Goal: Information Seeking & Learning: Understand process/instructions

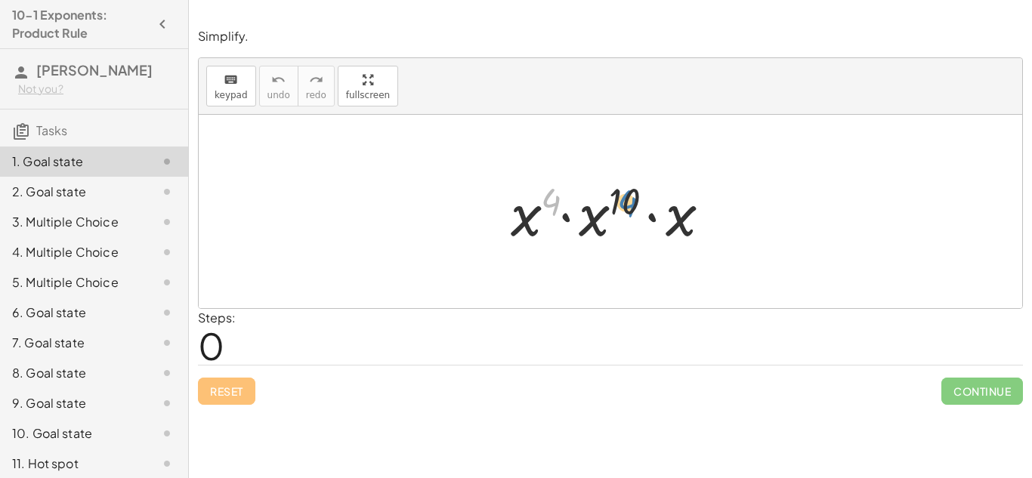
drag, startPoint x: 550, startPoint y: 208, endPoint x: 625, endPoint y: 209, distance: 75.5
click at [625, 209] on div at bounding box center [616, 212] width 227 height 78
drag, startPoint x: 625, startPoint y: 208, endPoint x: 521, endPoint y: 202, distance: 104.4
click at [521, 202] on div at bounding box center [616, 212] width 227 height 78
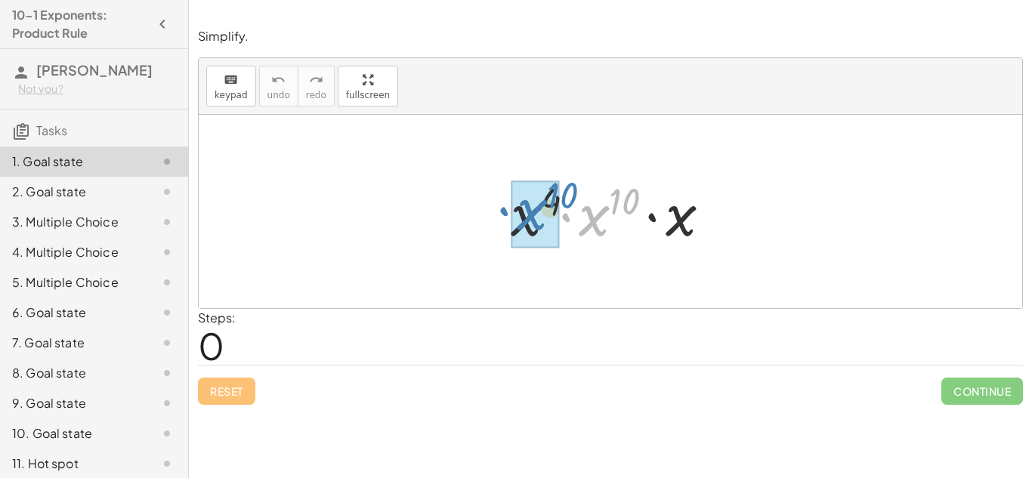
drag, startPoint x: 564, startPoint y: 218, endPoint x: 502, endPoint y: 211, distance: 62.2
click at [503, 211] on div at bounding box center [616, 212] width 227 height 78
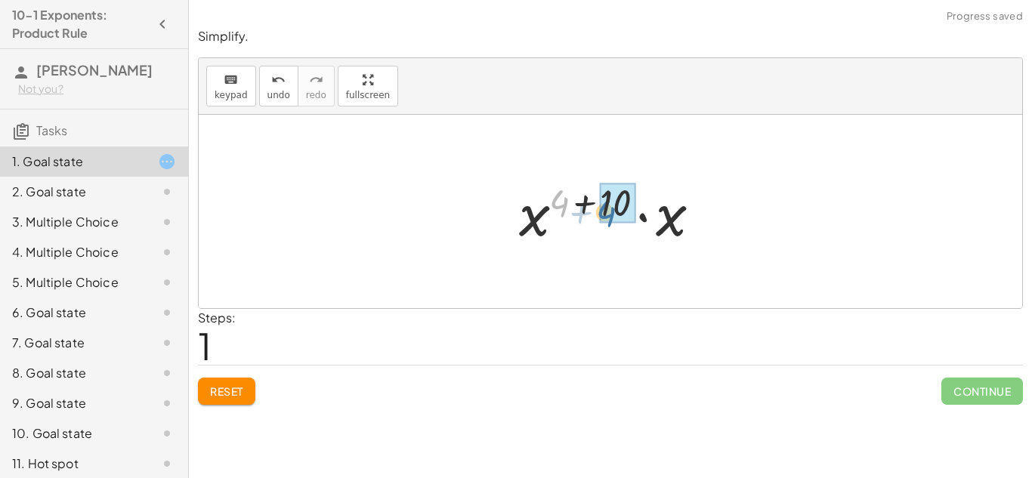
drag, startPoint x: 549, startPoint y: 216, endPoint x: 599, endPoint y: 222, distance: 50.2
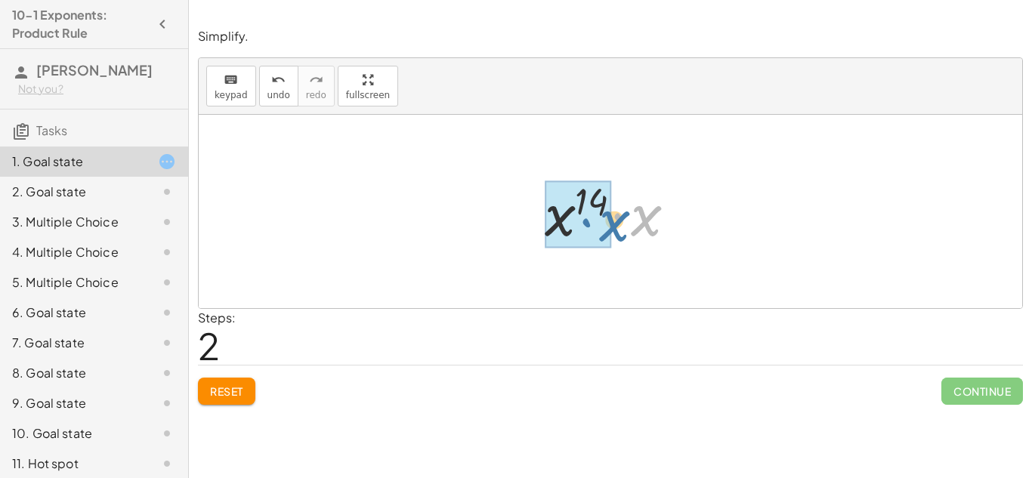
drag, startPoint x: 665, startPoint y: 202, endPoint x: 632, endPoint y: 205, distance: 33.4
click at [632, 205] on div at bounding box center [616, 212] width 158 height 78
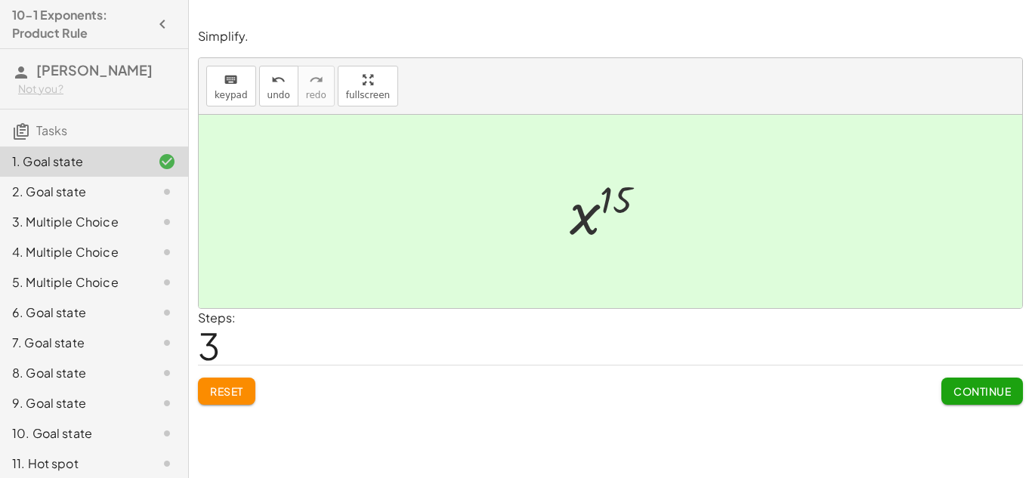
click at [496, 430] on div "Simplify. keyboard keypad undo undo redo redo fullscreen · x 4 · x 10 · x · x (…" at bounding box center [610, 239] width 843 height 478
click at [600, 466] on div "Simplify. keyboard keypad undo undo redo redo fullscreen · x 4 · x 10 · x · x (…" at bounding box center [610, 239] width 843 height 478
click at [980, 393] on span "Continue" at bounding box center [981, 391] width 57 height 14
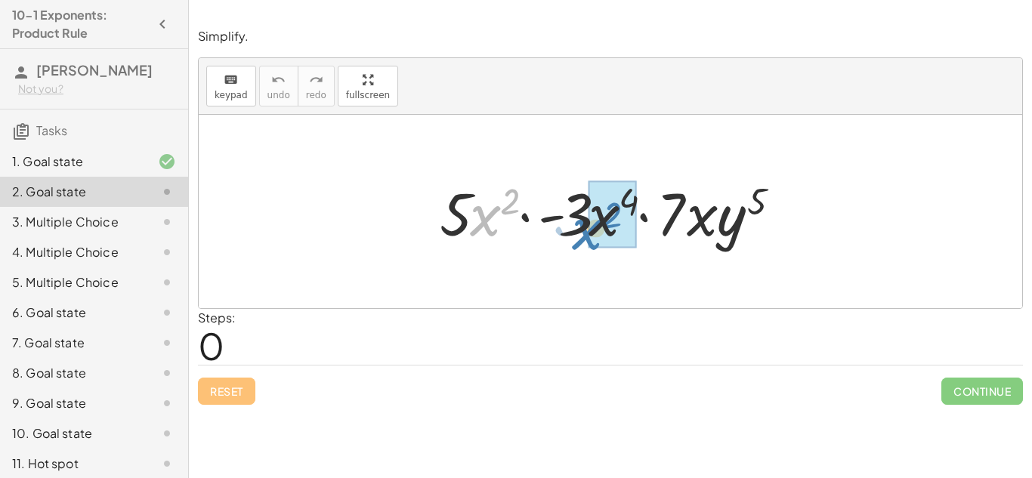
drag, startPoint x: 475, startPoint y: 232, endPoint x: 577, endPoint y: 245, distance: 102.9
click at [577, 245] on div at bounding box center [615, 212] width 367 height 78
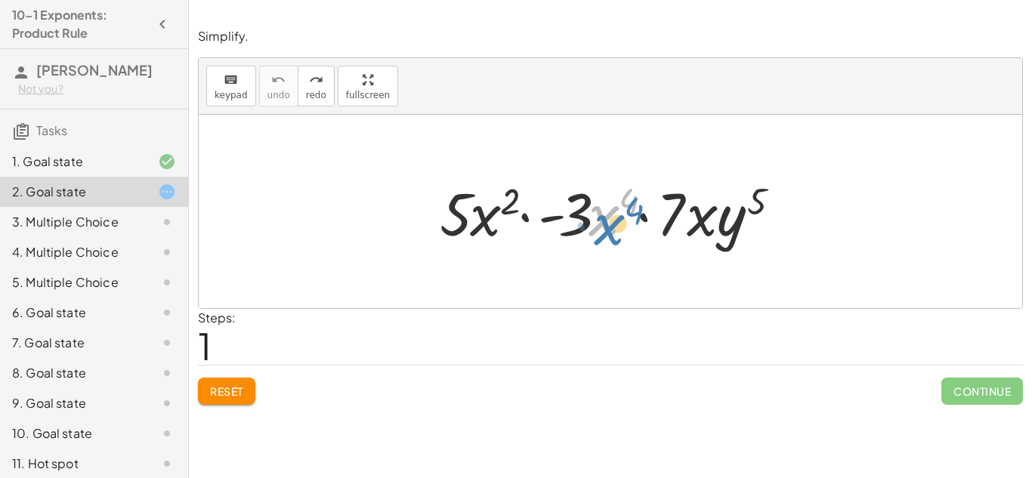
drag, startPoint x: 610, startPoint y: 216, endPoint x: 614, endPoint y: 225, distance: 9.8
click at [614, 225] on div at bounding box center [615, 212] width 367 height 78
click at [628, 205] on div at bounding box center [615, 212] width 367 height 78
drag, startPoint x: 611, startPoint y: 214, endPoint x: 613, endPoint y: 224, distance: 10.7
click at [613, 224] on div at bounding box center [615, 212] width 367 height 78
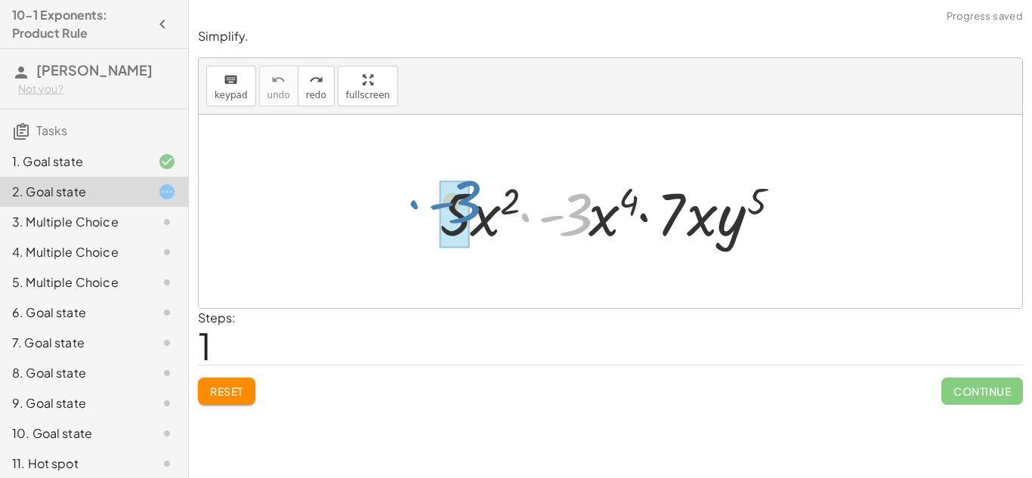
drag, startPoint x: 585, startPoint y: 218, endPoint x: 474, endPoint y: 205, distance: 112.5
click at [474, 205] on div at bounding box center [615, 212] width 367 height 78
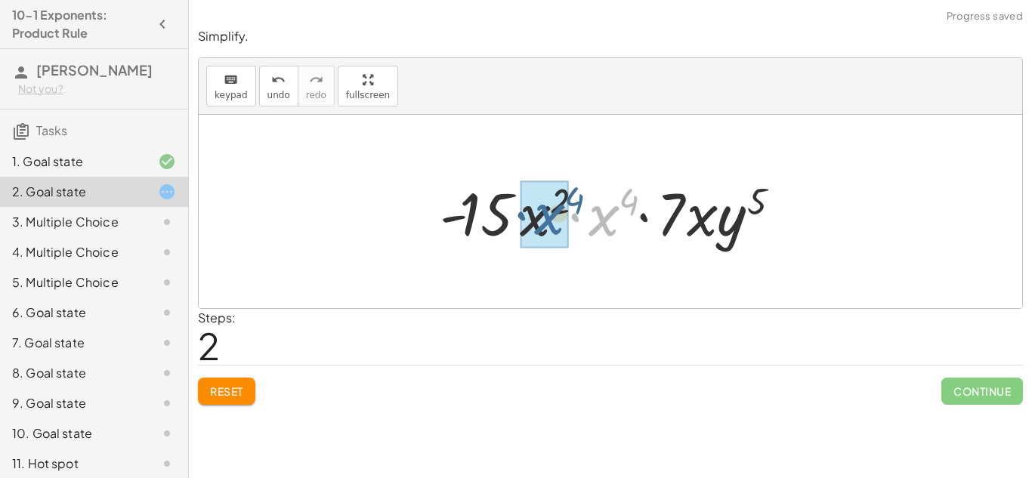
drag, startPoint x: 602, startPoint y: 234, endPoint x: 547, endPoint y: 233, distance: 55.2
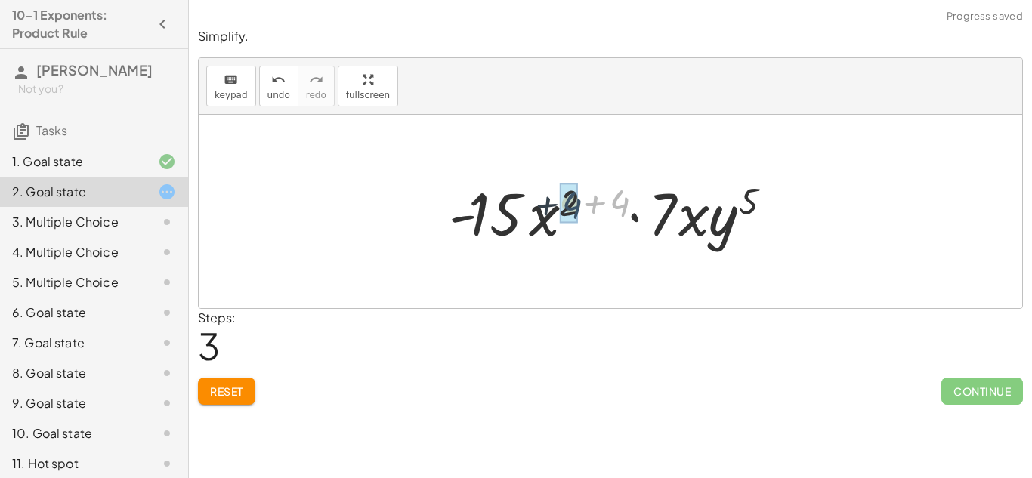
drag, startPoint x: 624, startPoint y: 199, endPoint x: 574, endPoint y: 200, distance: 49.9
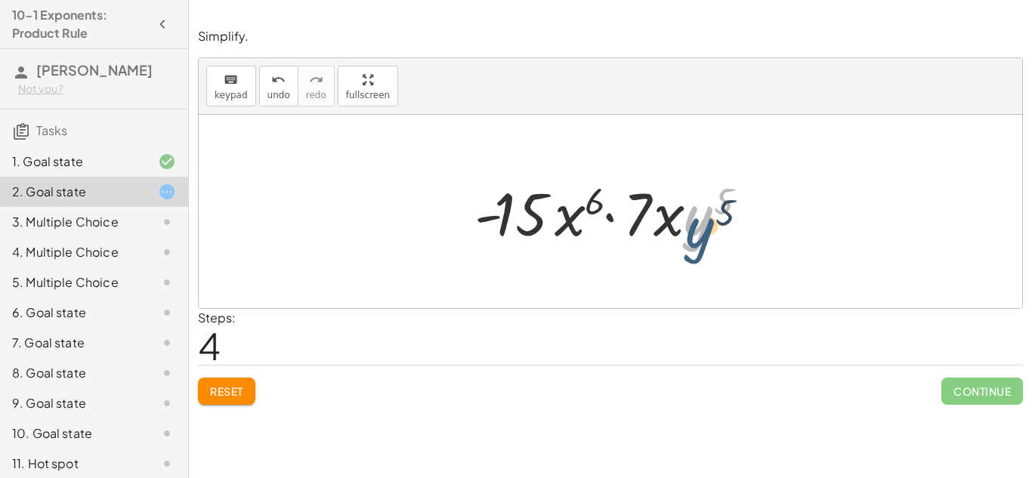
drag, startPoint x: 696, startPoint y: 216, endPoint x: 698, endPoint y: 228, distance: 12.2
click at [698, 228] on div at bounding box center [616, 212] width 299 height 78
drag, startPoint x: 670, startPoint y: 219, endPoint x: 669, endPoint y: 229, distance: 9.8
click at [669, 229] on div at bounding box center [616, 212] width 299 height 78
drag, startPoint x: 669, startPoint y: 229, endPoint x: 665, endPoint y: 251, distance: 22.4
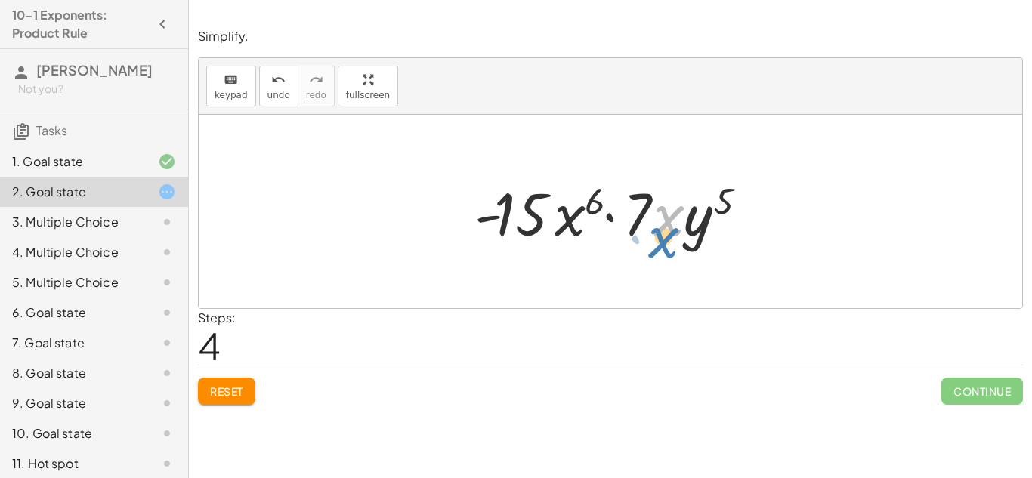
click at [665, 251] on div "· 5 · x 2 · - 3 · x 4 · 7 · x · y 5 · - 15 · x 2 · x 4 · 7 · x · y 5 · - 15 · x…" at bounding box center [611, 211] width 318 height 85
drag, startPoint x: 668, startPoint y: 218, endPoint x: 573, endPoint y: 233, distance: 95.6
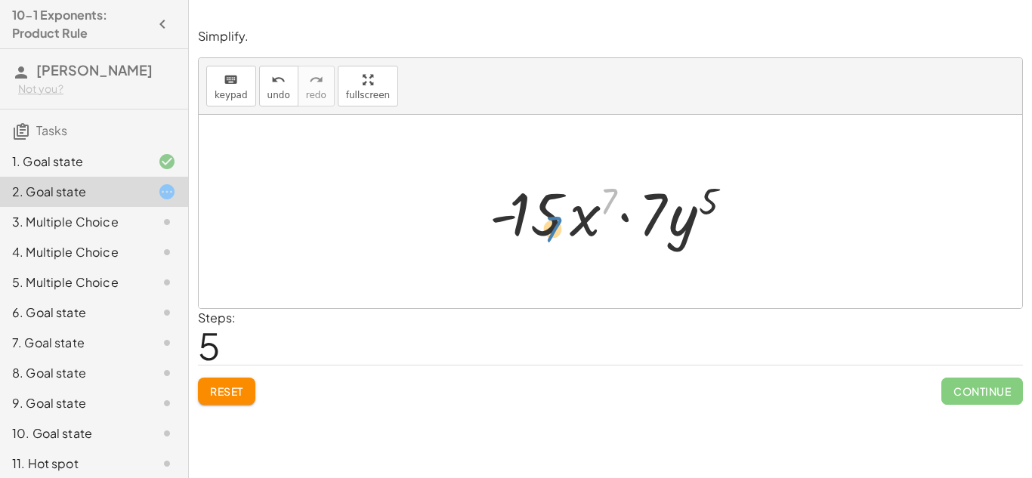
drag, startPoint x: 614, startPoint y: 197, endPoint x: 559, endPoint y: 226, distance: 62.2
click at [559, 226] on div at bounding box center [616, 212] width 269 height 78
drag, startPoint x: 590, startPoint y: 219, endPoint x: 541, endPoint y: 220, distance: 49.1
click at [541, 220] on div at bounding box center [616, 212] width 269 height 78
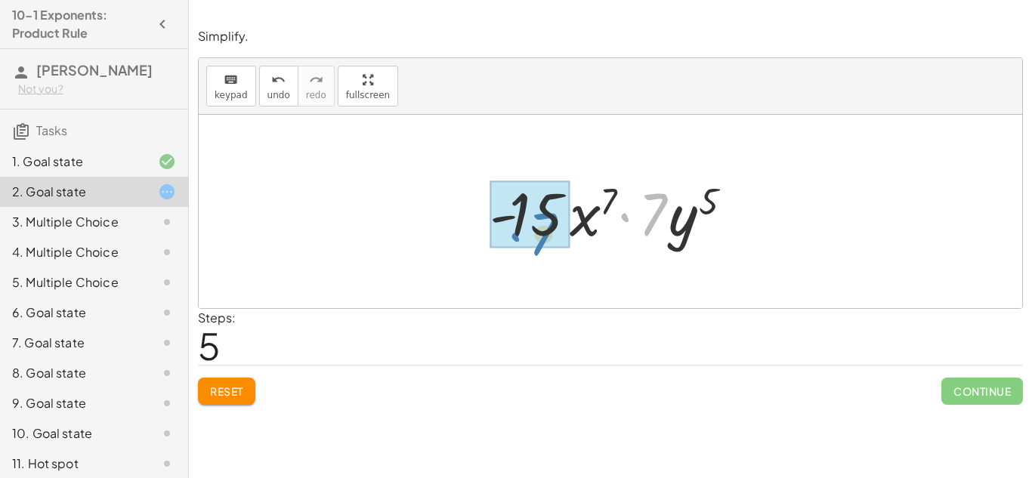
drag, startPoint x: 657, startPoint y: 214, endPoint x: 542, endPoint y: 230, distance: 116.7
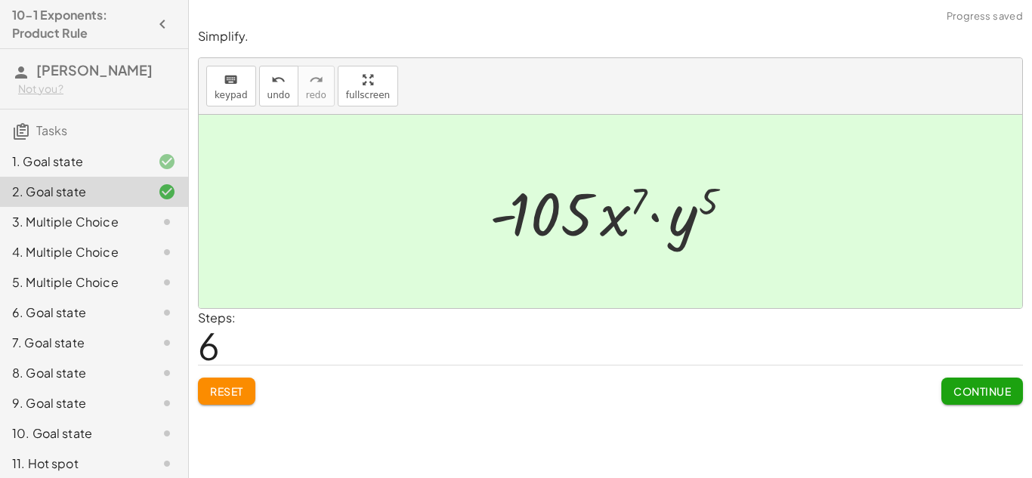
click at [1007, 390] on span "Continue" at bounding box center [981, 391] width 57 height 14
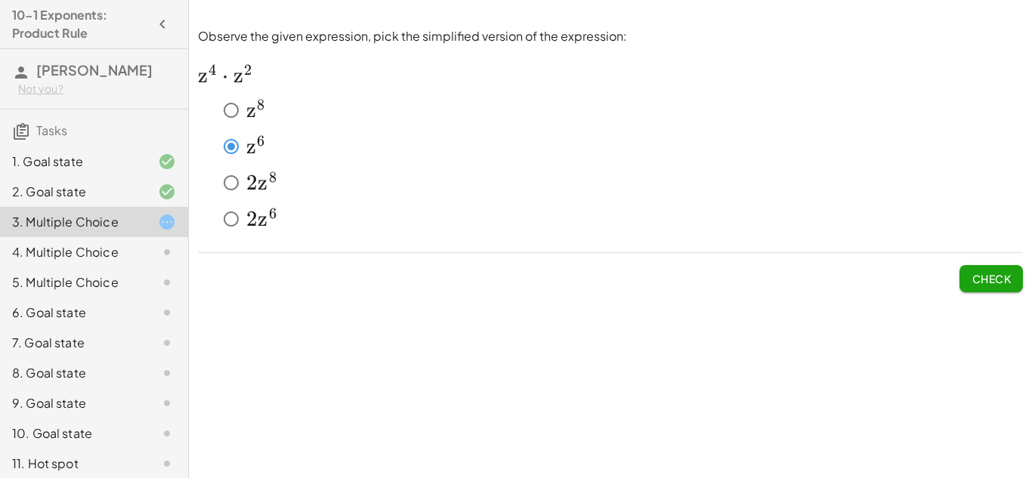
click at [1014, 279] on button "Check" at bounding box center [990, 278] width 63 height 27
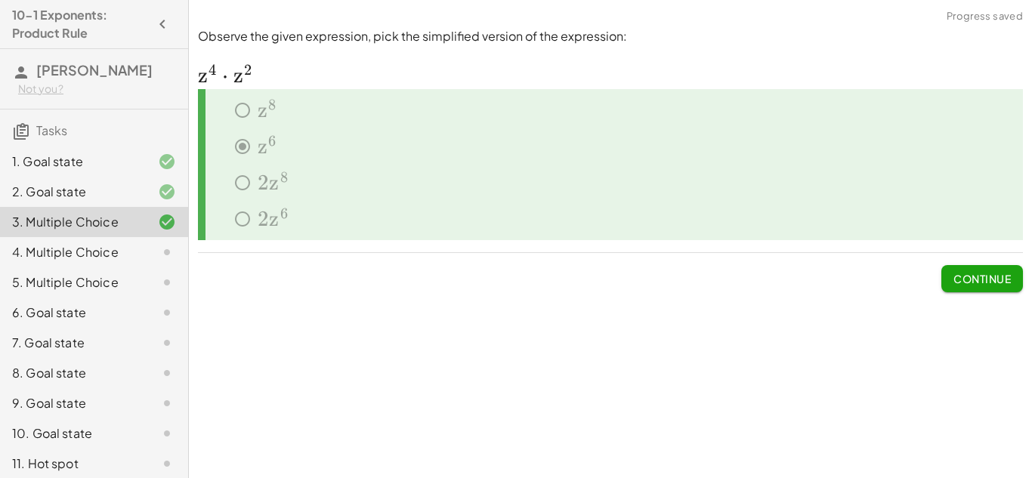
click at [1014, 279] on button "Continue" at bounding box center [982, 278] width 82 height 27
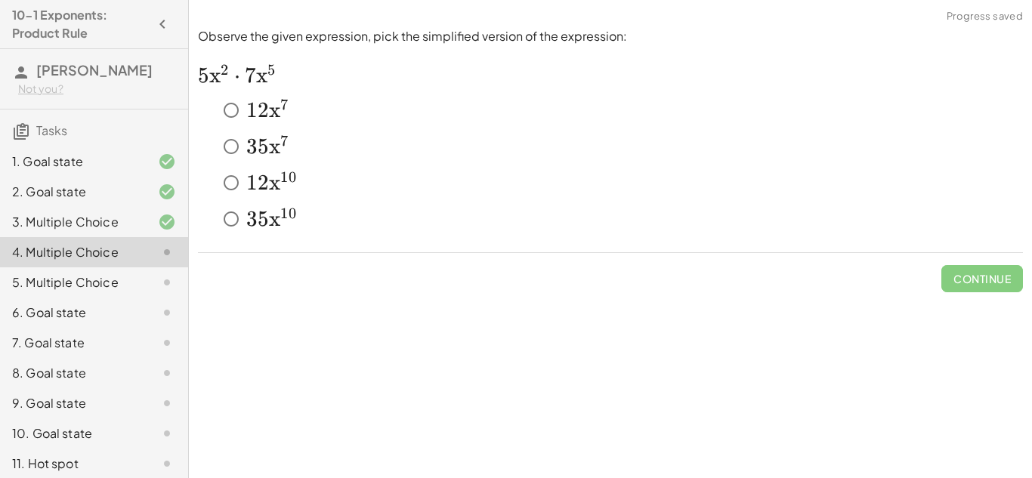
click at [202, 77] on span "5" at bounding box center [203, 76] width 11 height 26
click at [990, 281] on span "Check" at bounding box center [990, 279] width 39 height 14
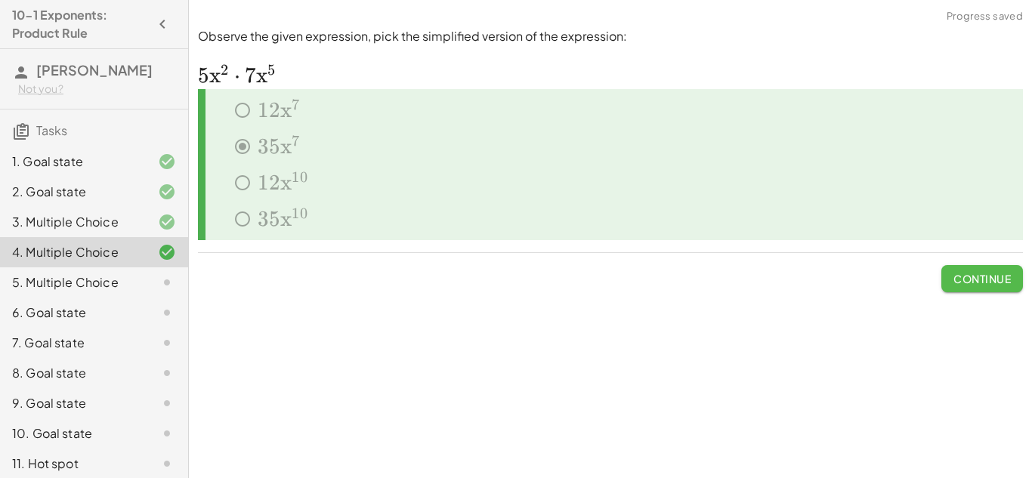
click at [990, 281] on span "Continue" at bounding box center [981, 279] width 57 height 14
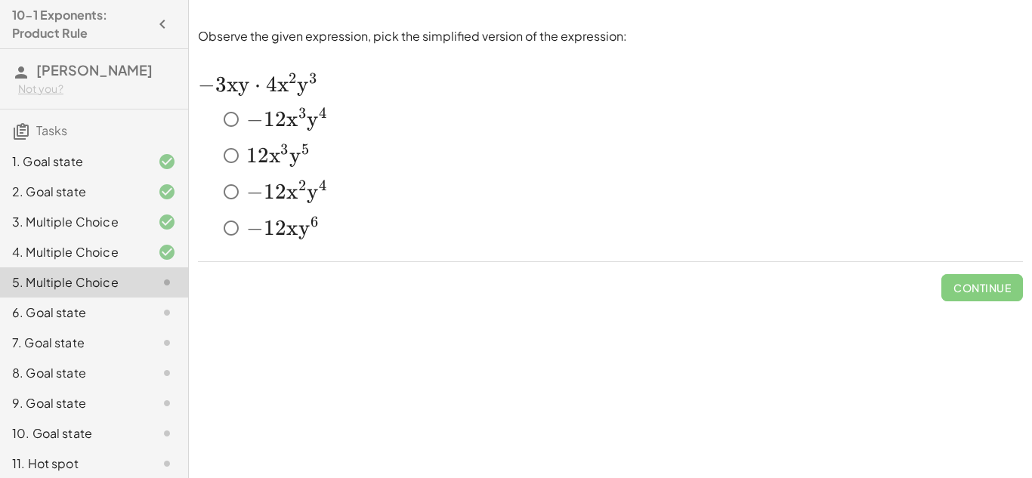
click at [285, 91] on span "x 2" at bounding box center [287, 85] width 20 height 26
drag, startPoint x: 282, startPoint y: 125, endPoint x: 316, endPoint y: 146, distance: 40.3
click at [316, 146] on div "﻿ − 12 x 3 y 4 -12x^3 y^4 − 1 2 x 3 y 4 ﻿ ﻿ 12 x 3 y 5 12x^3y^5 1 2 x 3 y 5 ﻿ ﻿…" at bounding box center [610, 176] width 825 height 145
click at [300, 128] on span "3" at bounding box center [302, 119] width 9 height 26
click at [1003, 289] on span "Check" at bounding box center [990, 288] width 39 height 14
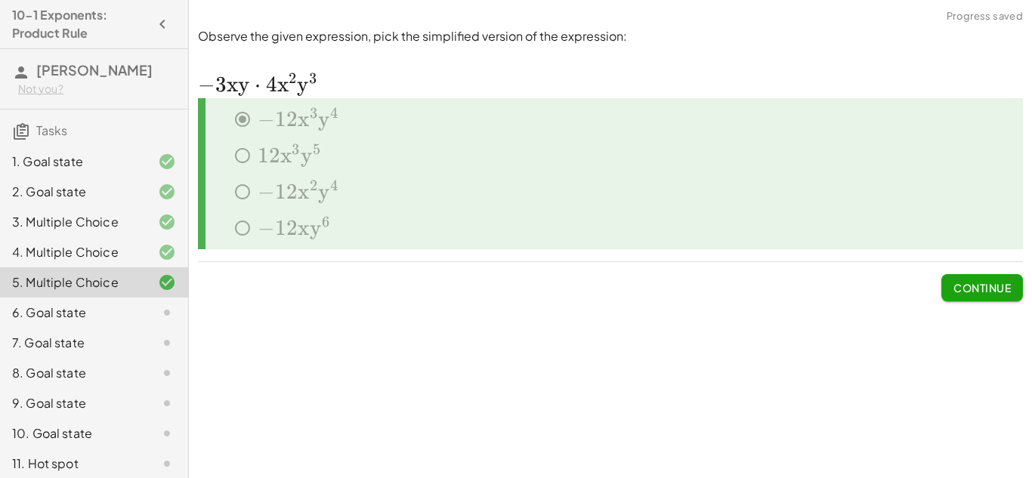
click at [1003, 289] on span "Continue" at bounding box center [981, 288] width 57 height 14
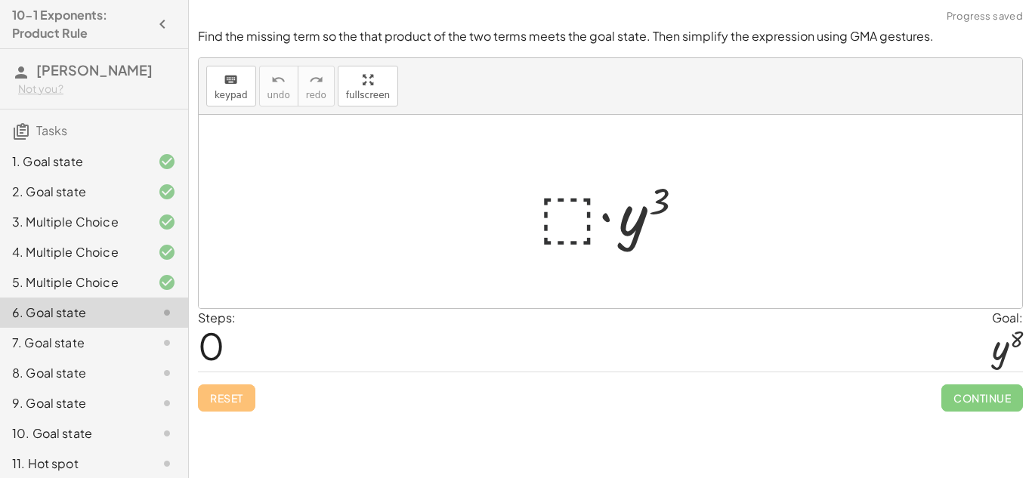
click at [560, 205] on div at bounding box center [616, 212] width 170 height 78
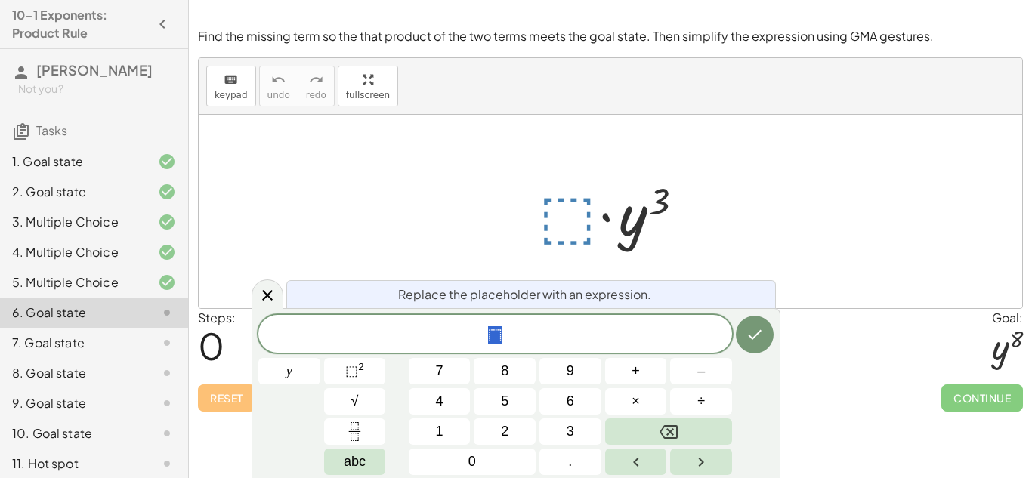
scroll to position [2, 0]
click at [345, 377] on span "⬚" at bounding box center [351, 370] width 13 height 15
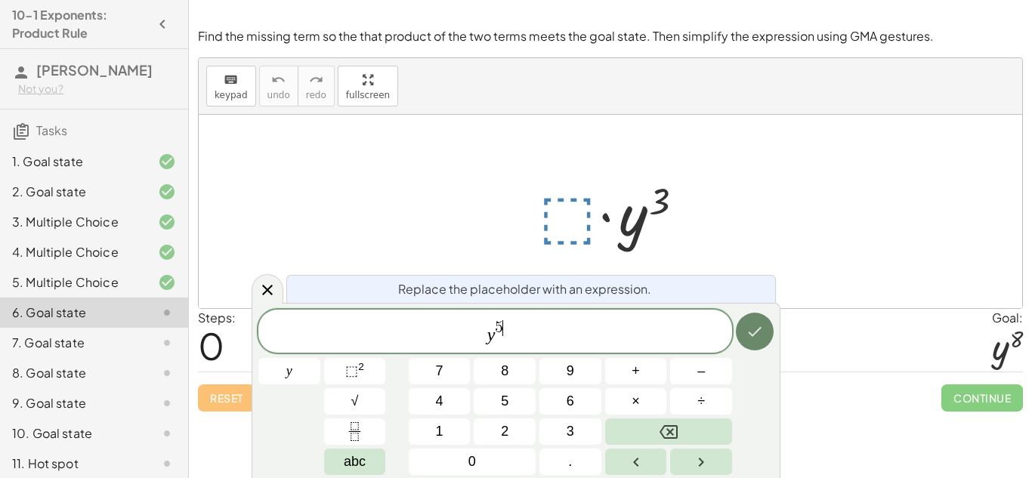
click at [764, 335] on button "Done" at bounding box center [755, 332] width 38 height 38
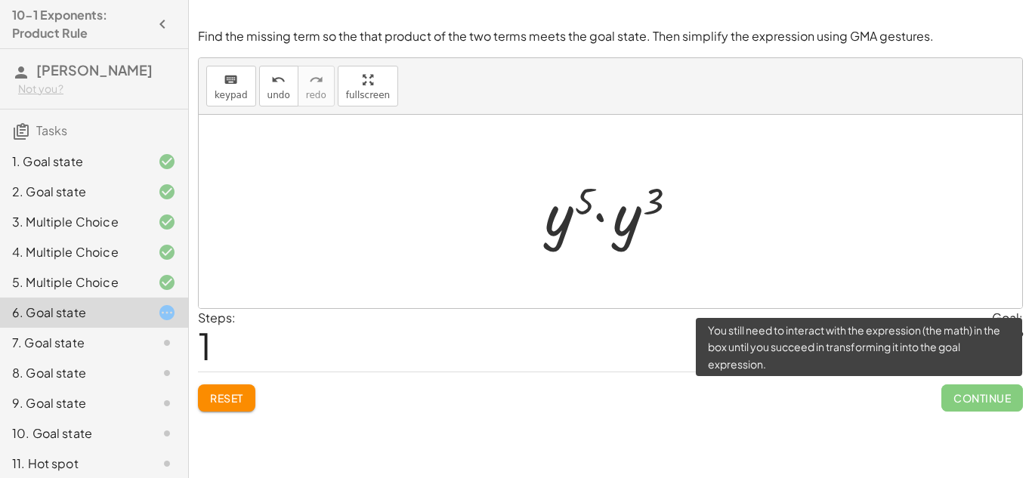
click at [1002, 400] on span "Continue" at bounding box center [982, 397] width 82 height 27
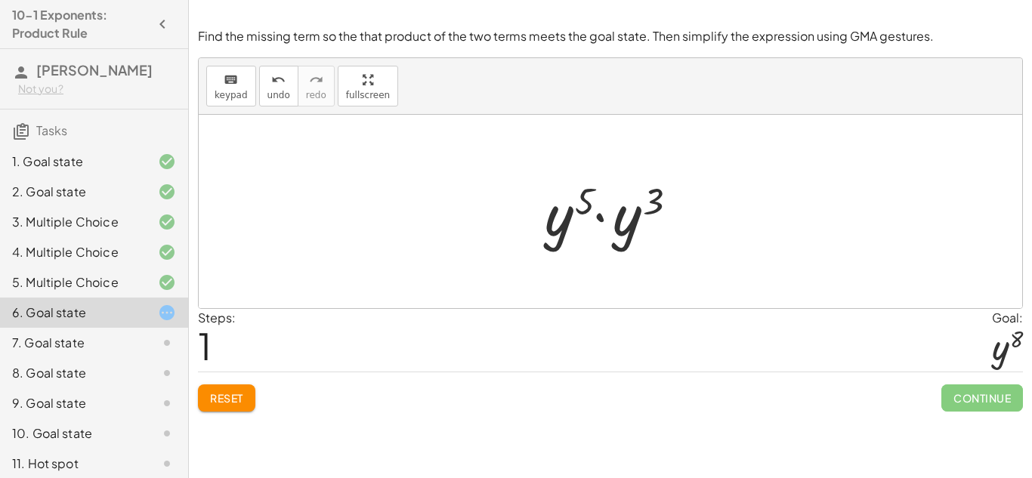
click at [580, 206] on div at bounding box center [616, 212] width 158 height 78
click at [576, 202] on div at bounding box center [616, 212] width 158 height 78
click at [531, 226] on div "· ⬚ · y 3 · · y 3 y 5" at bounding box center [610, 211] width 177 height 85
click at [553, 224] on div at bounding box center [616, 212] width 158 height 78
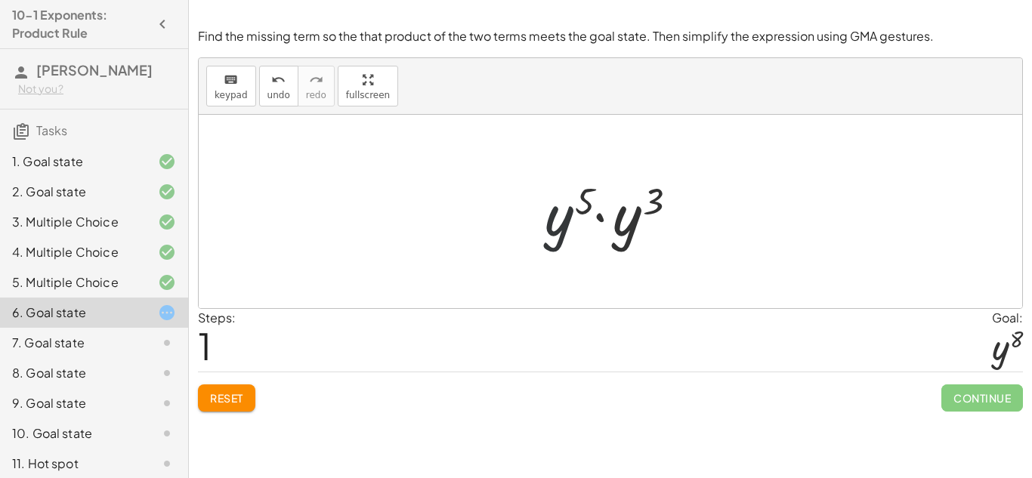
click at [553, 224] on div at bounding box center [616, 212] width 158 height 78
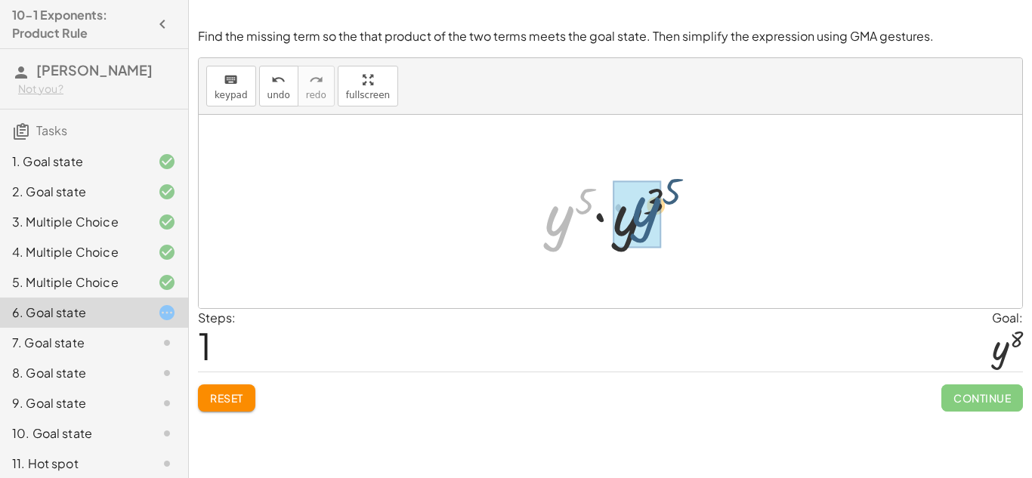
drag, startPoint x: 553, startPoint y: 224, endPoint x: 640, endPoint y: 214, distance: 87.4
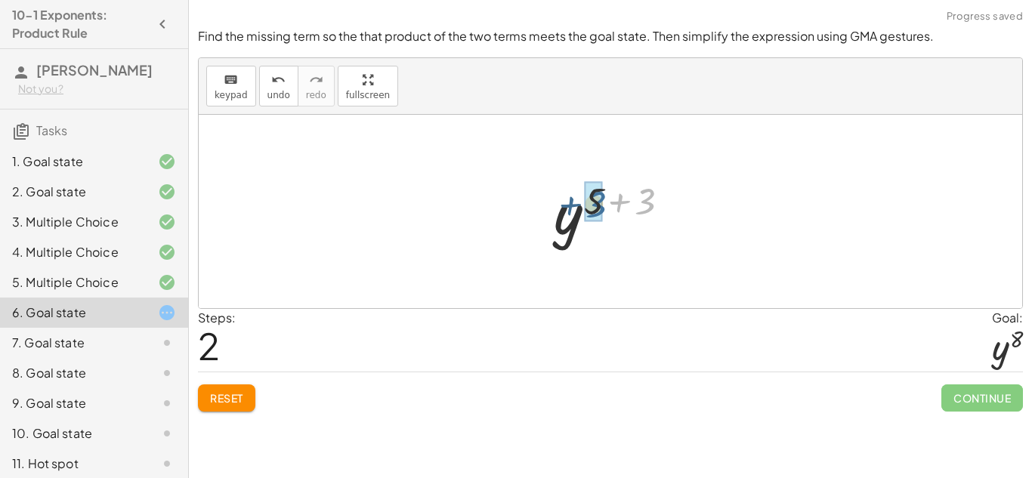
drag, startPoint x: 643, startPoint y: 196, endPoint x: 594, endPoint y: 199, distance: 48.4
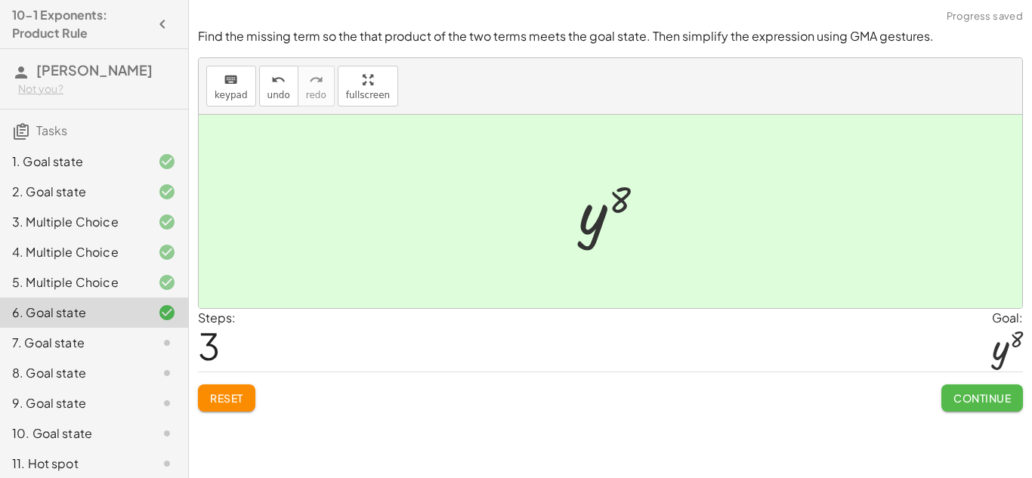
click at [986, 409] on button "Continue" at bounding box center [982, 397] width 82 height 27
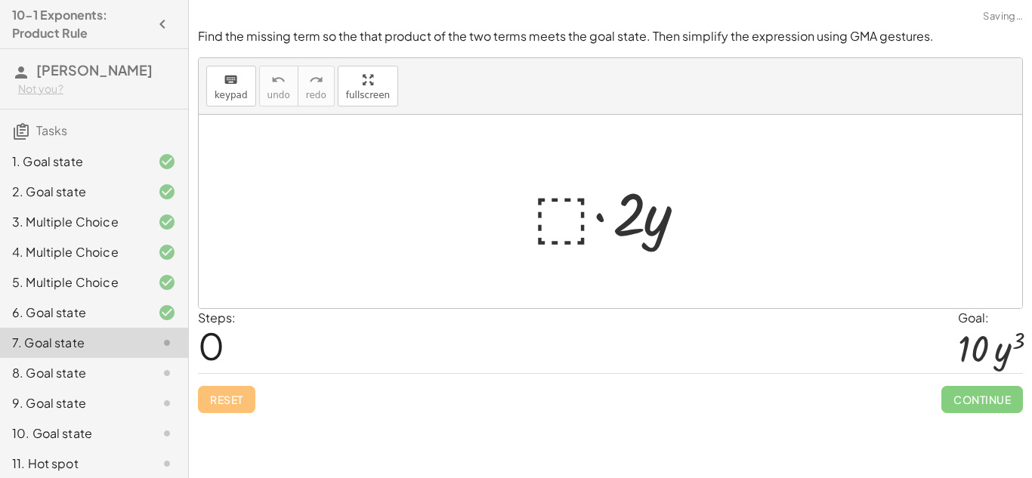
click at [577, 218] on div at bounding box center [616, 212] width 182 height 78
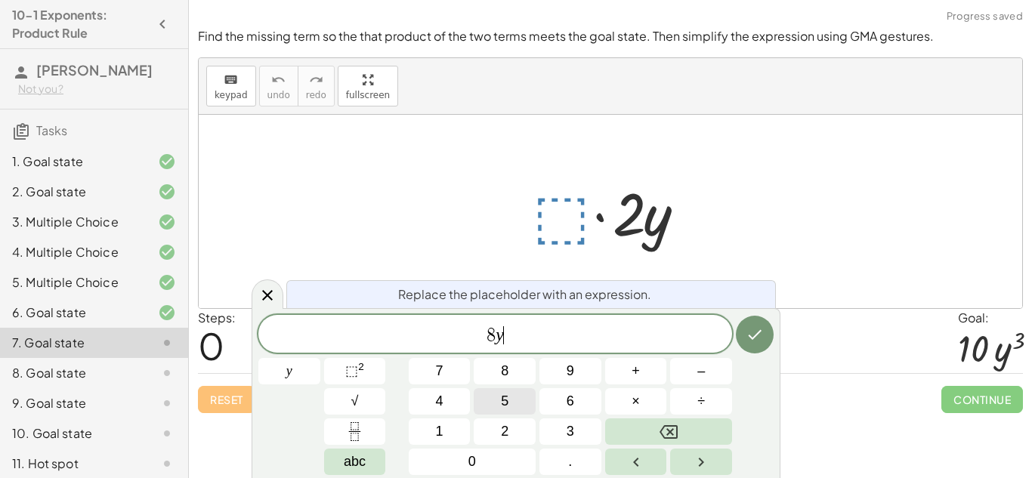
scroll to position [4, 0]
click at [356, 363] on span "⬚" at bounding box center [351, 370] width 13 height 15
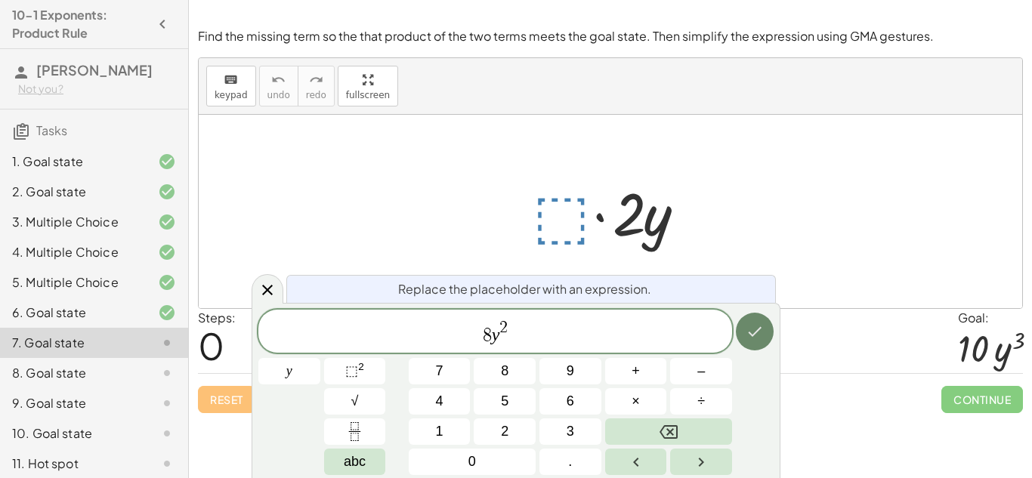
click at [746, 339] on icon "Done" at bounding box center [754, 332] width 18 height 18
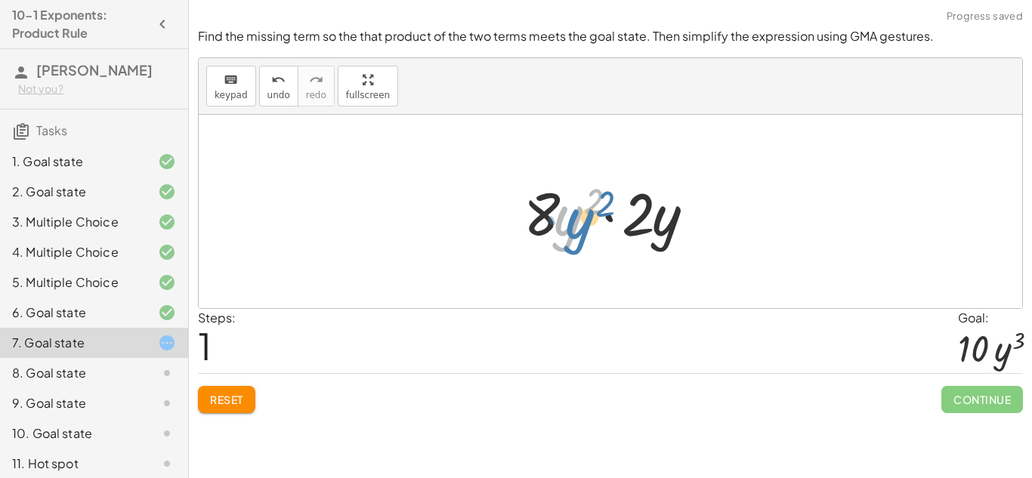
click at [582, 224] on div at bounding box center [616, 212] width 200 height 78
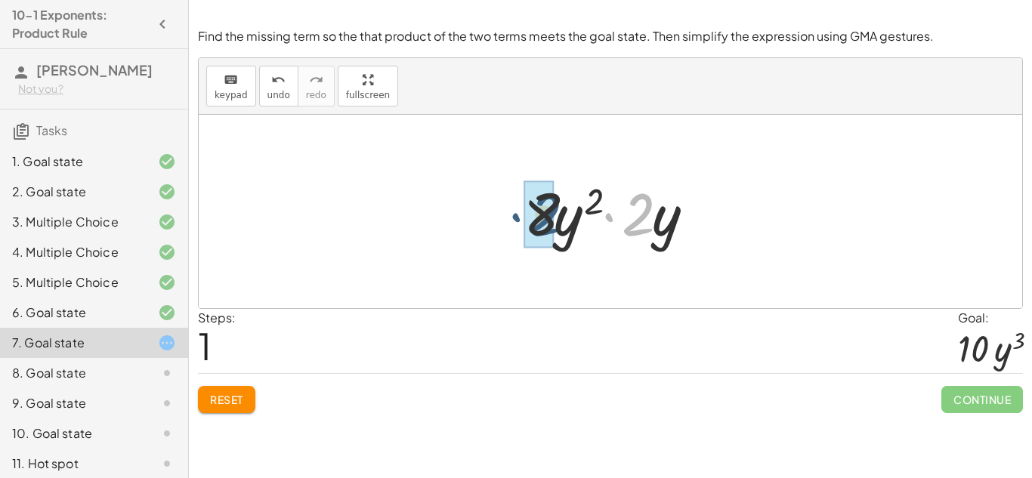
drag, startPoint x: 650, startPoint y: 226, endPoint x: 556, endPoint y: 227, distance: 93.7
click at [556, 227] on div at bounding box center [616, 212] width 200 height 78
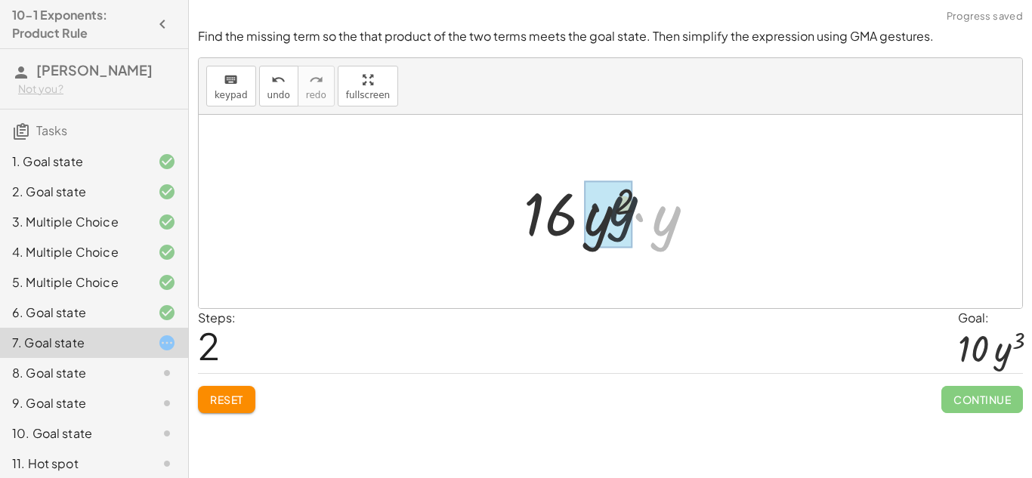
drag, startPoint x: 670, startPoint y: 236, endPoint x: 619, endPoint y: 224, distance: 52.8
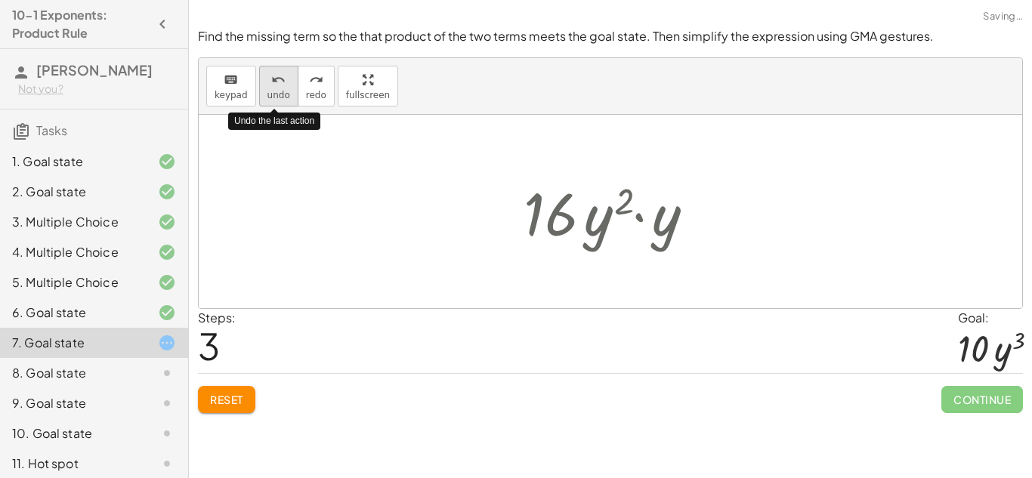
click at [276, 91] on span "undo" at bounding box center [278, 95] width 23 height 11
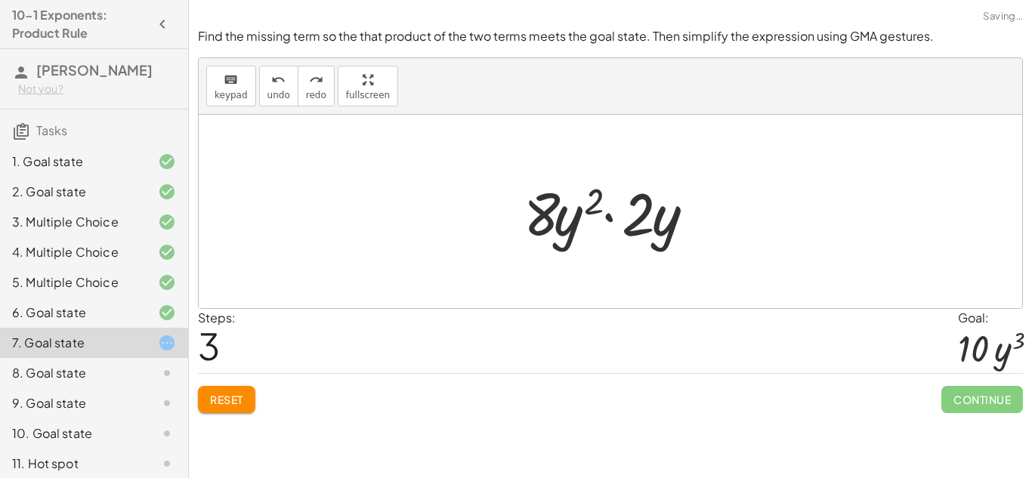
click at [548, 214] on div at bounding box center [616, 212] width 200 height 78
click at [547, 217] on div at bounding box center [616, 212] width 200 height 78
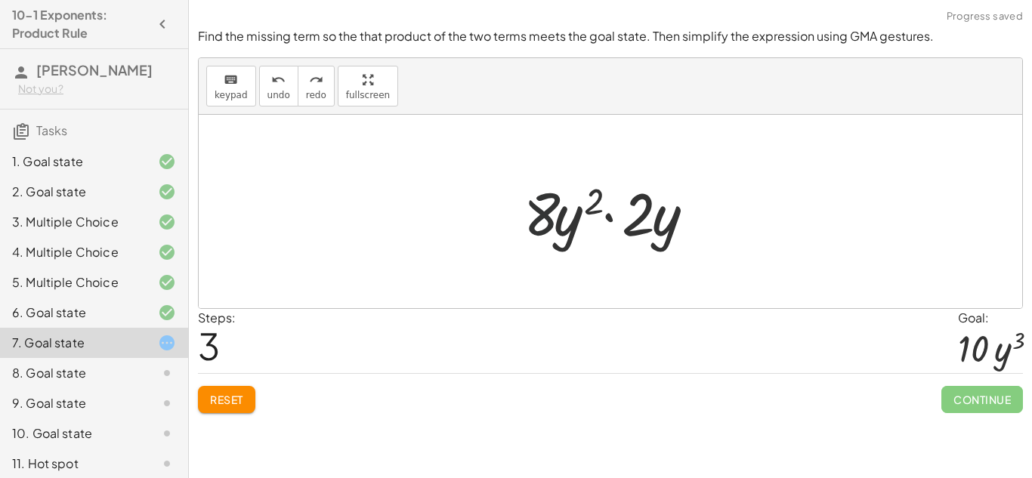
click at [547, 217] on div at bounding box center [616, 212] width 200 height 78
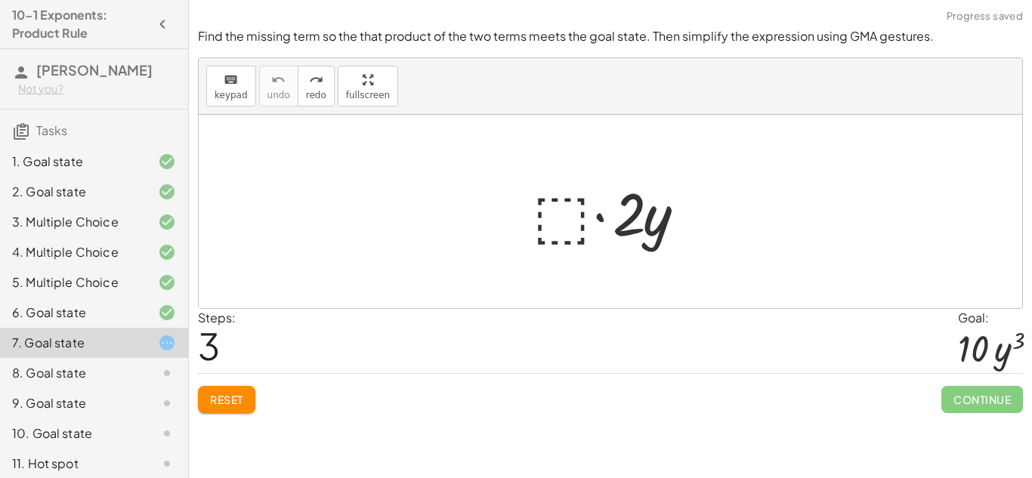
click at [543, 211] on div at bounding box center [616, 212] width 182 height 78
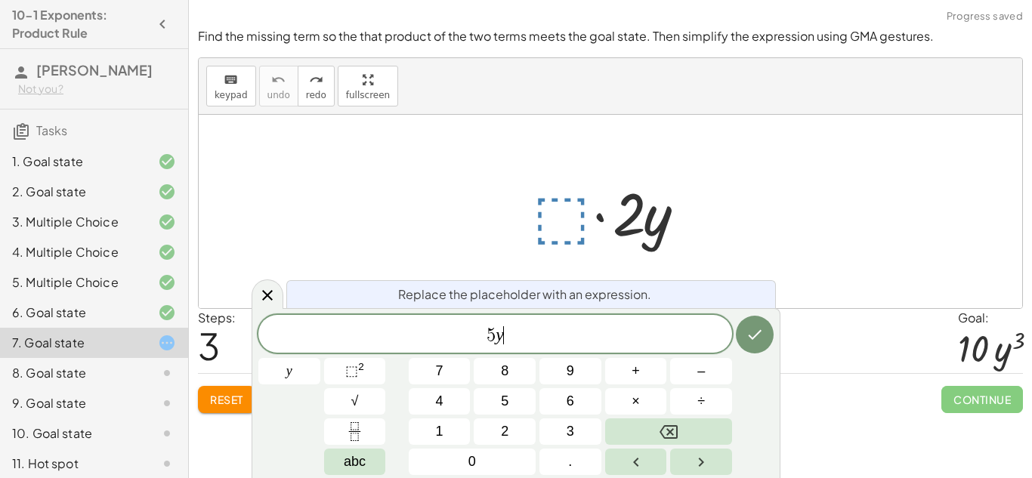
scroll to position [6, 0]
click at [347, 382] on button "⬚ 2" at bounding box center [355, 371] width 62 height 26
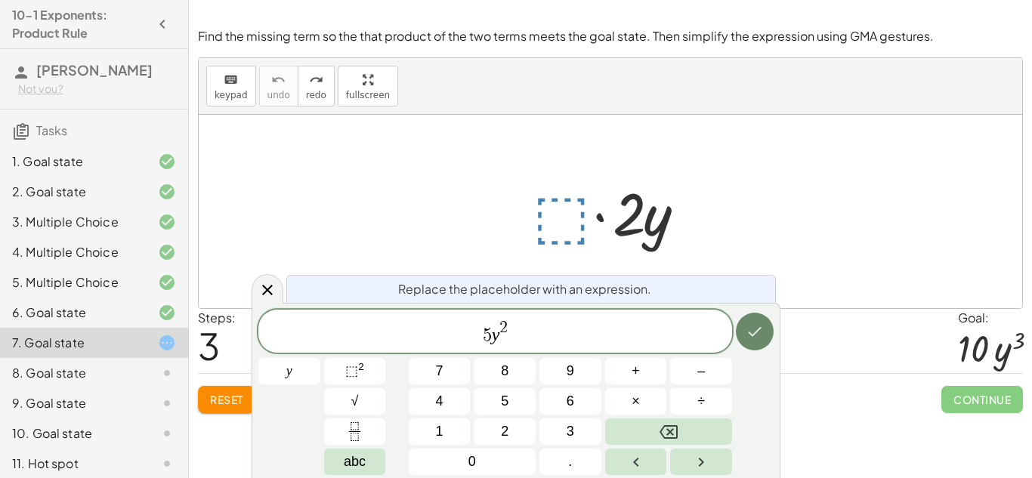
click at [756, 338] on icon "Done" at bounding box center [754, 332] width 18 height 18
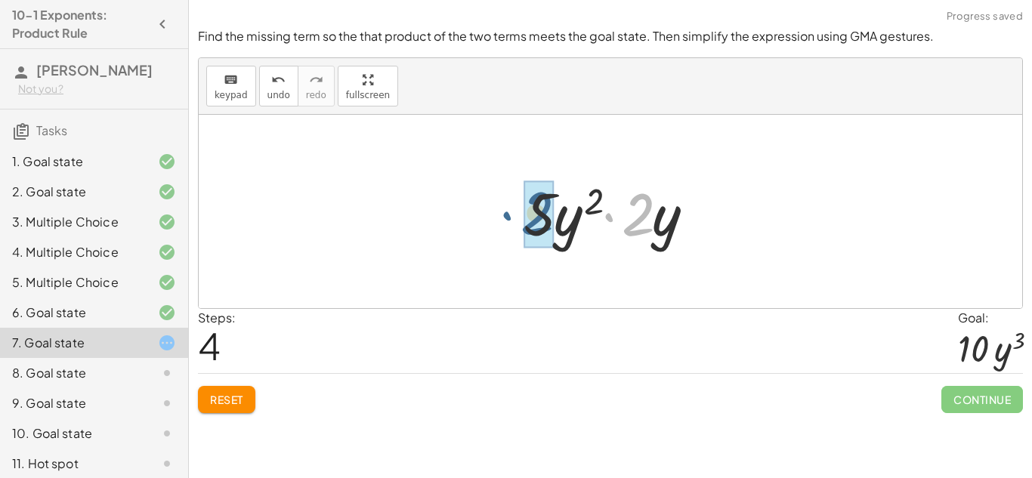
drag, startPoint x: 640, startPoint y: 237, endPoint x: 538, endPoint y: 236, distance: 102.0
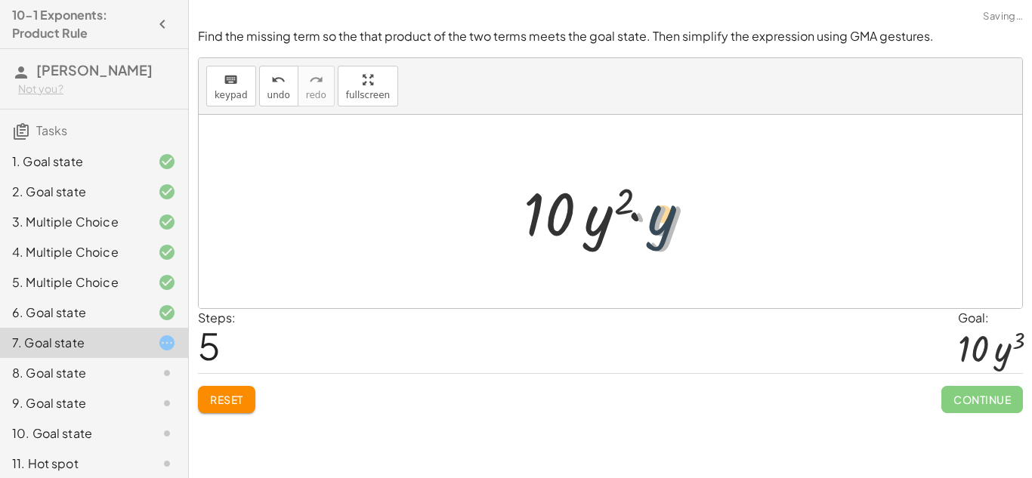
drag, startPoint x: 653, startPoint y: 237, endPoint x: 638, endPoint y: 233, distance: 14.8
click at [638, 233] on div at bounding box center [616, 212] width 200 height 78
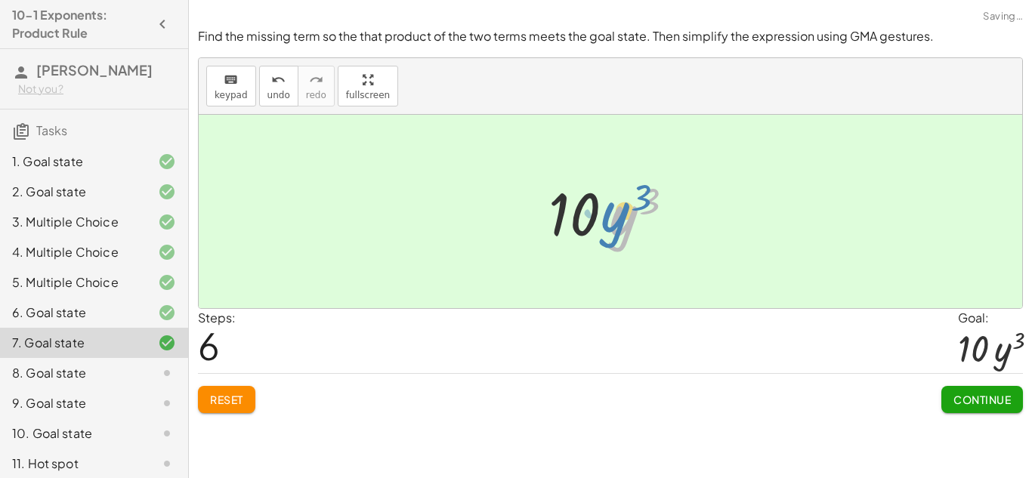
click at [640, 231] on div at bounding box center [616, 212] width 150 height 78
click at [986, 409] on button "Continue" at bounding box center [982, 399] width 82 height 27
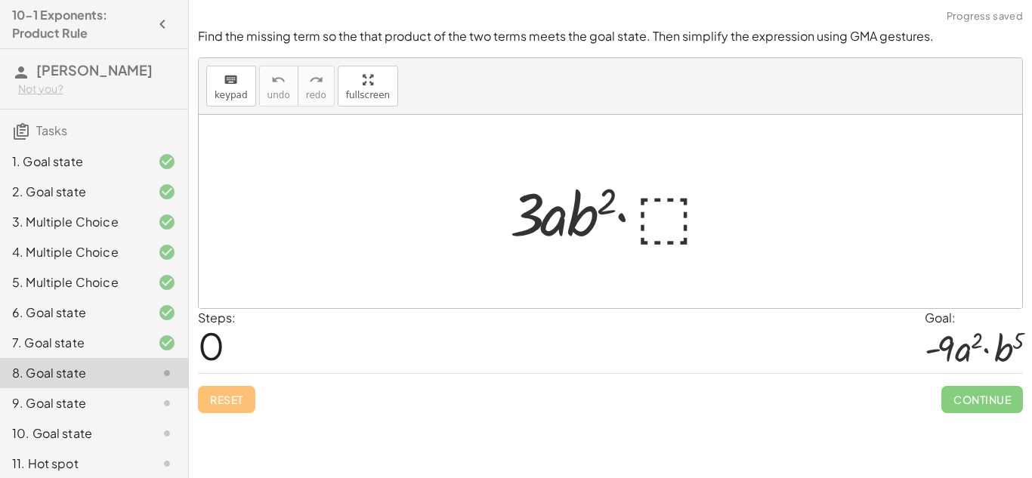
click at [667, 213] on div at bounding box center [615, 212] width 227 height 78
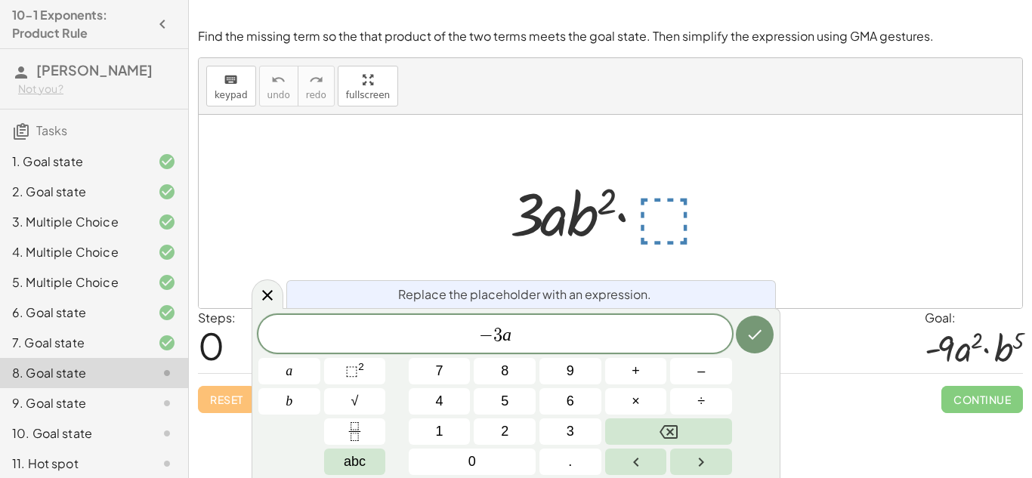
scroll to position [11, 0]
click at [360, 363] on sup "2" at bounding box center [361, 366] width 6 height 11
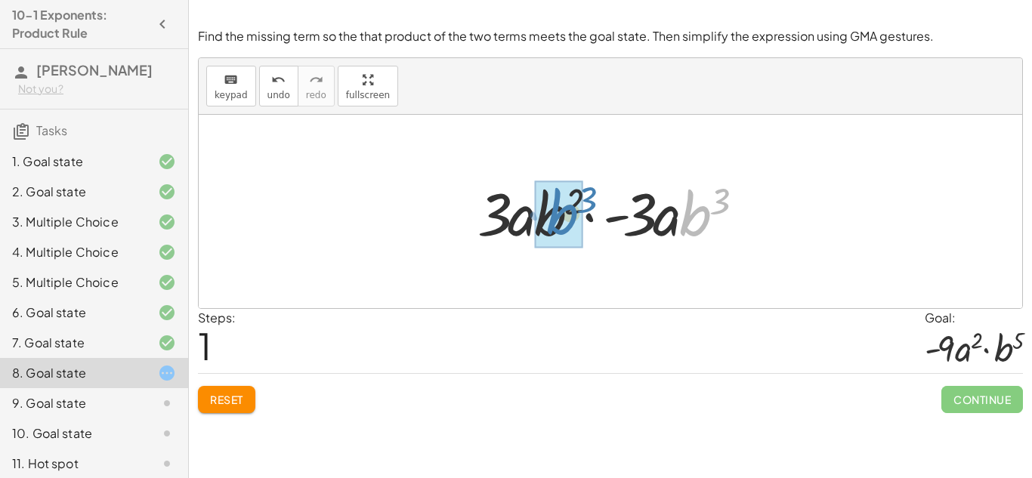
drag, startPoint x: 682, startPoint y: 216, endPoint x: 549, endPoint y: 214, distance: 132.9
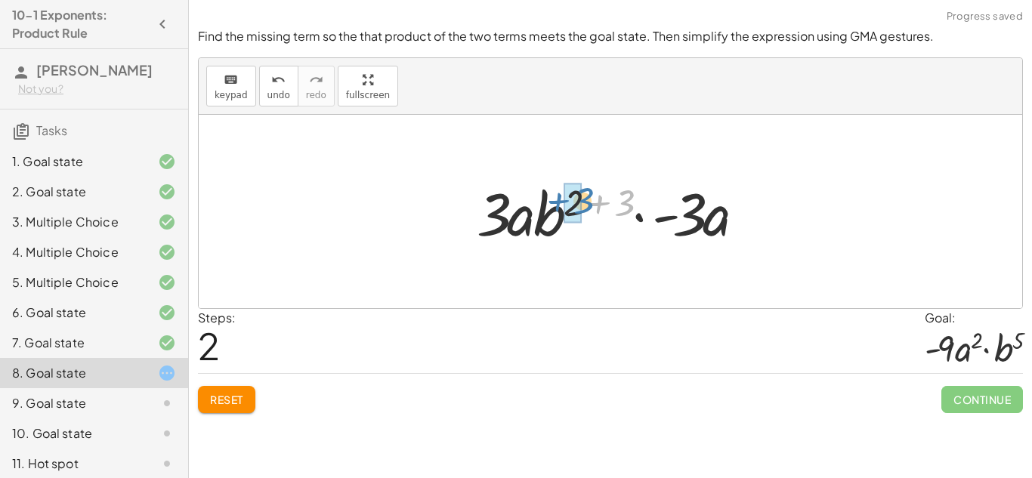
drag, startPoint x: 629, startPoint y: 203, endPoint x: 584, endPoint y: 201, distance: 45.4
click at [584, 201] on div at bounding box center [616, 212] width 294 height 78
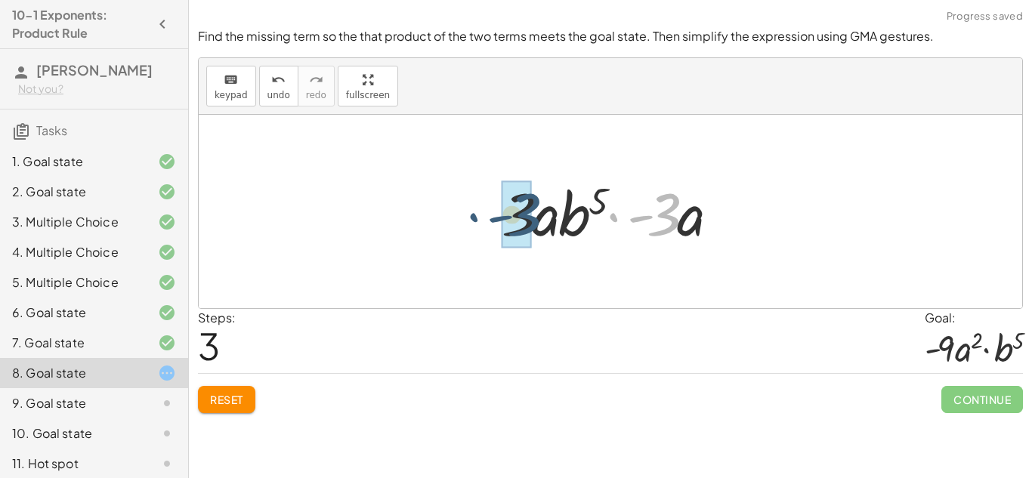
drag, startPoint x: 658, startPoint y: 219, endPoint x: 518, endPoint y: 219, distance: 139.7
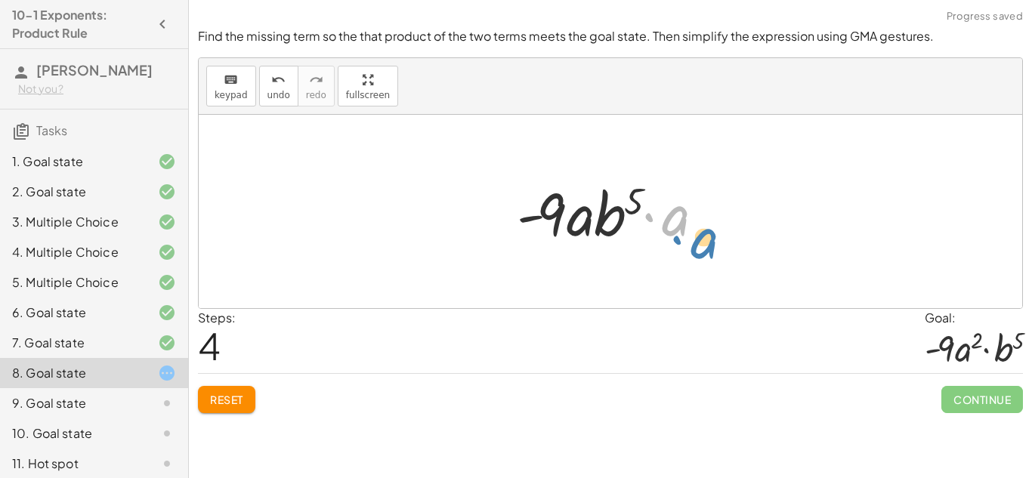
drag, startPoint x: 677, startPoint y: 224, endPoint x: 700, endPoint y: 244, distance: 30.5
click at [700, 244] on div at bounding box center [615, 212] width 213 height 78
click at [278, 96] on span "undo" at bounding box center [278, 95] width 23 height 11
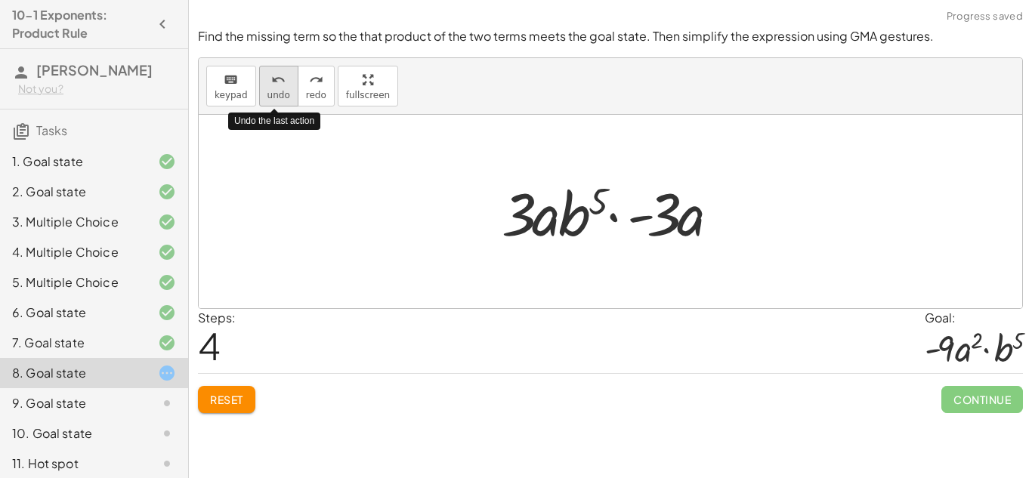
click at [278, 96] on span "undo" at bounding box center [278, 95] width 23 height 11
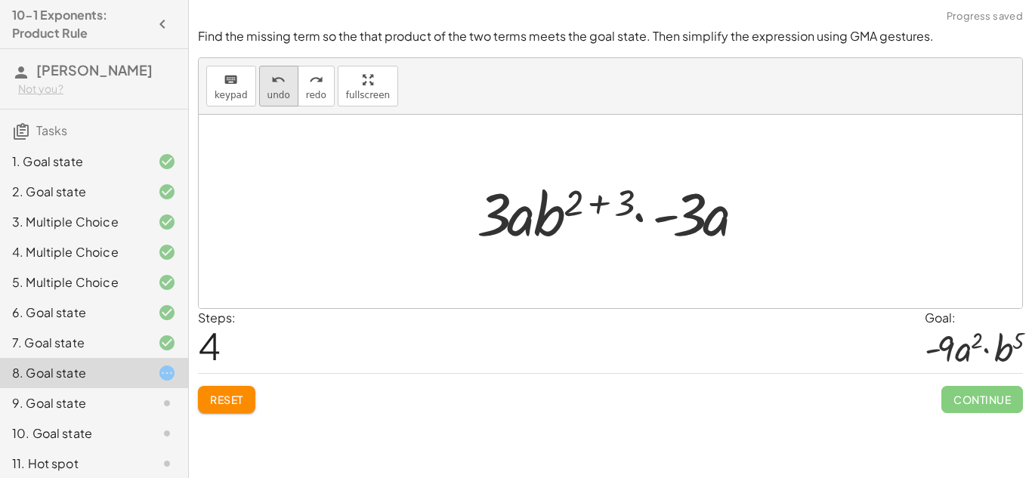
click at [259, 81] on button "undo undo" at bounding box center [278, 86] width 39 height 41
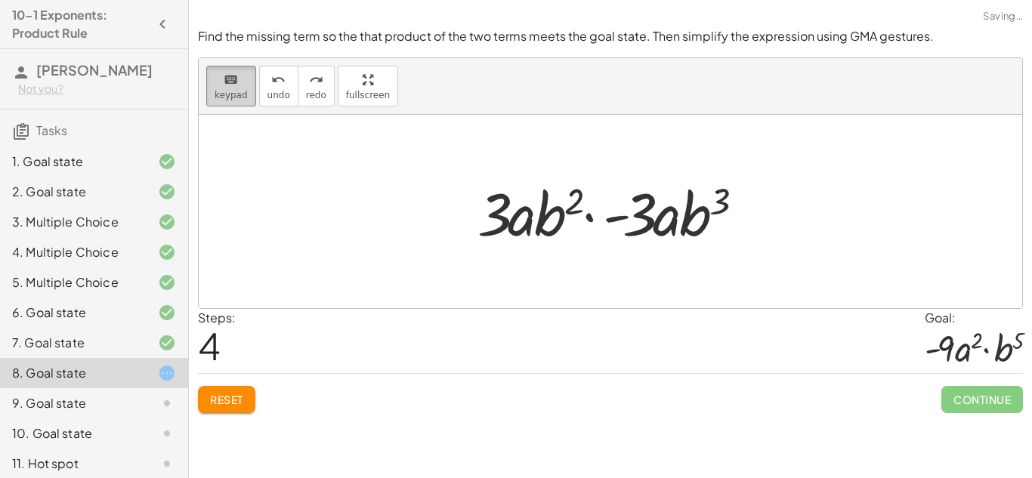
click at [232, 99] on span "keypad" at bounding box center [230, 95] width 33 height 11
click at [236, 83] on div "keyboard" at bounding box center [230, 79] width 33 height 18
click at [658, 202] on div at bounding box center [616, 212] width 292 height 78
click at [253, 81] on div "keyboard keypad undo [PERSON_NAME] redo fullscreen" at bounding box center [610, 86] width 823 height 57
click at [242, 80] on div "keyboard" at bounding box center [230, 79] width 33 height 18
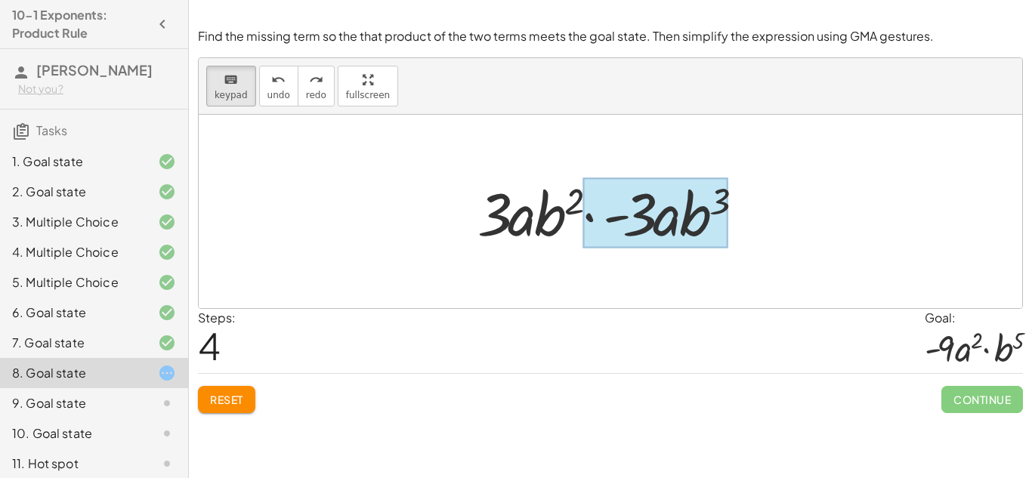
click at [684, 208] on div at bounding box center [654, 213] width 145 height 70
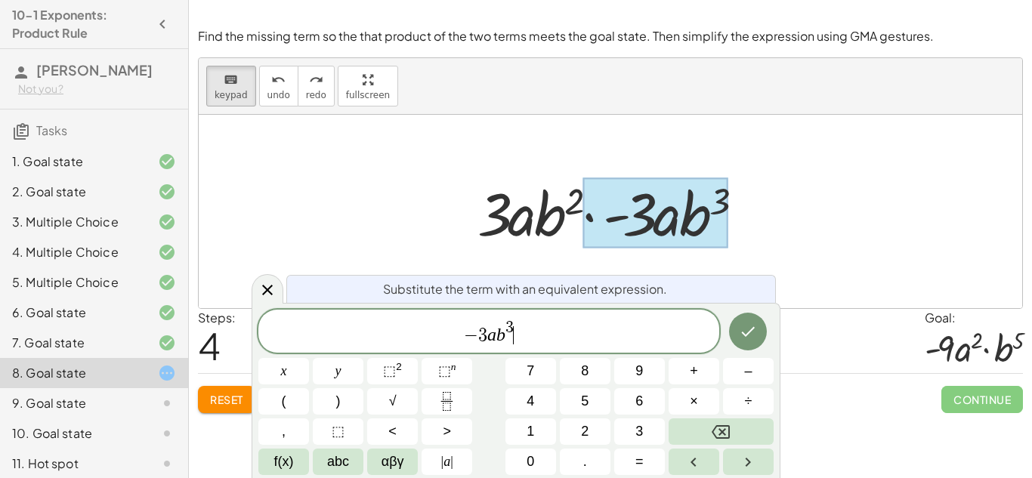
click at [568, 332] on span "− 3 a b 3 ​" at bounding box center [488, 332] width 461 height 27
click at [756, 338] on icon "Done" at bounding box center [748, 332] width 18 height 18
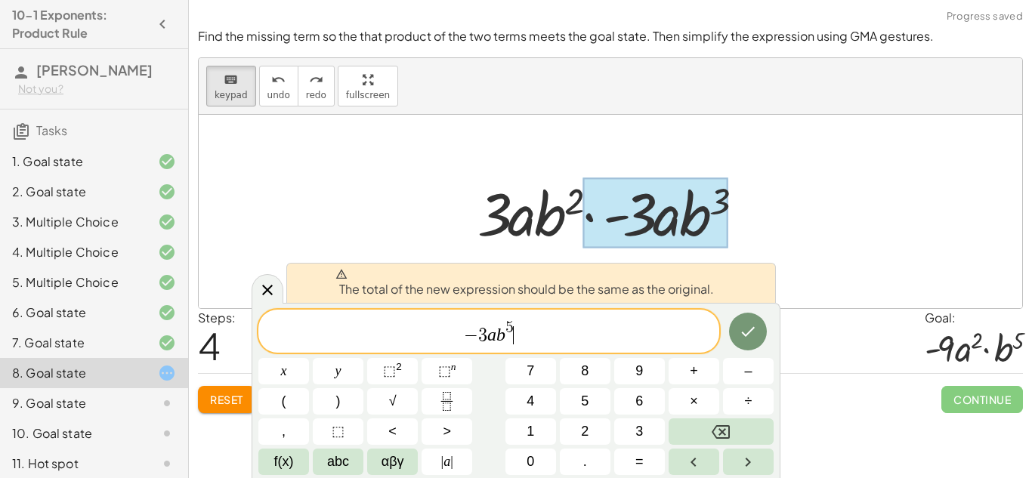
click at [535, 337] on span "− 3 a b 5 ​" at bounding box center [488, 332] width 461 height 27
click at [264, 298] on icon at bounding box center [267, 290] width 18 height 18
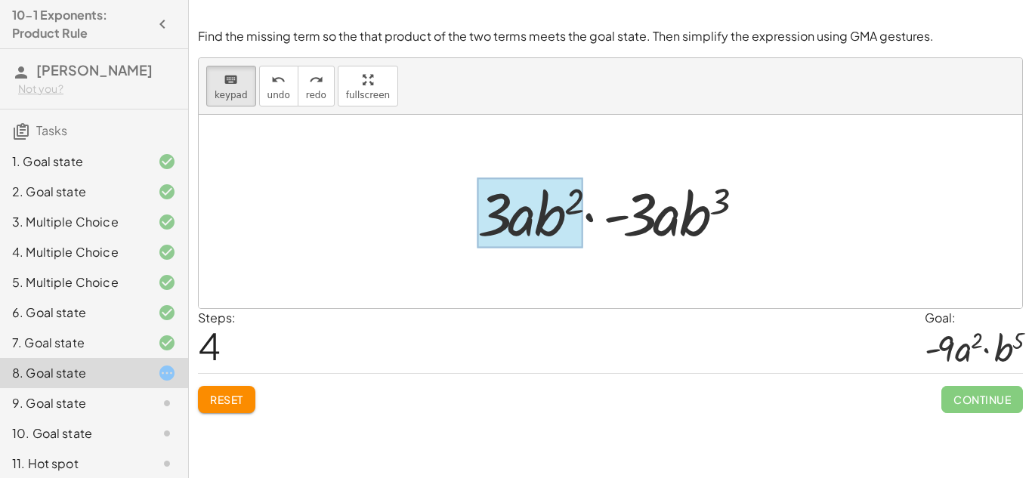
click at [554, 217] on div at bounding box center [529, 213] width 105 height 70
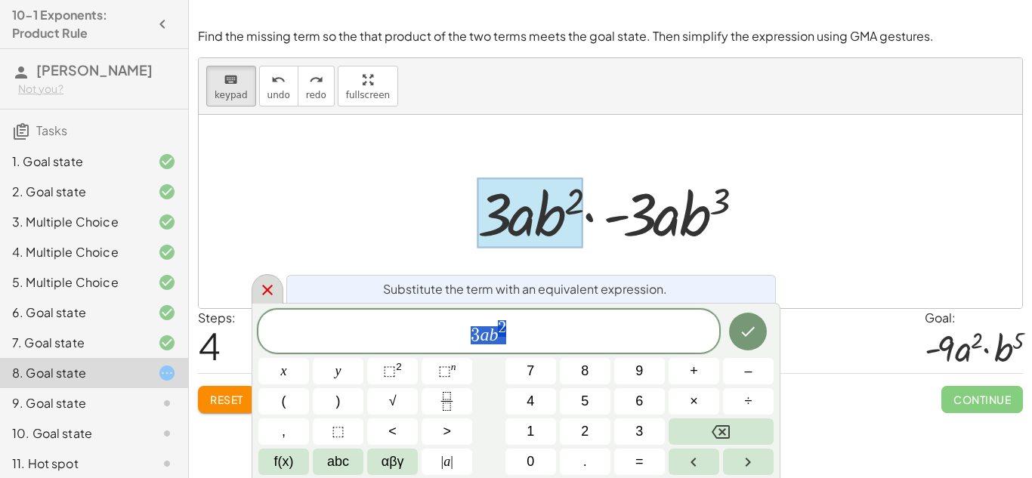
click at [267, 285] on icon at bounding box center [267, 290] width 18 height 18
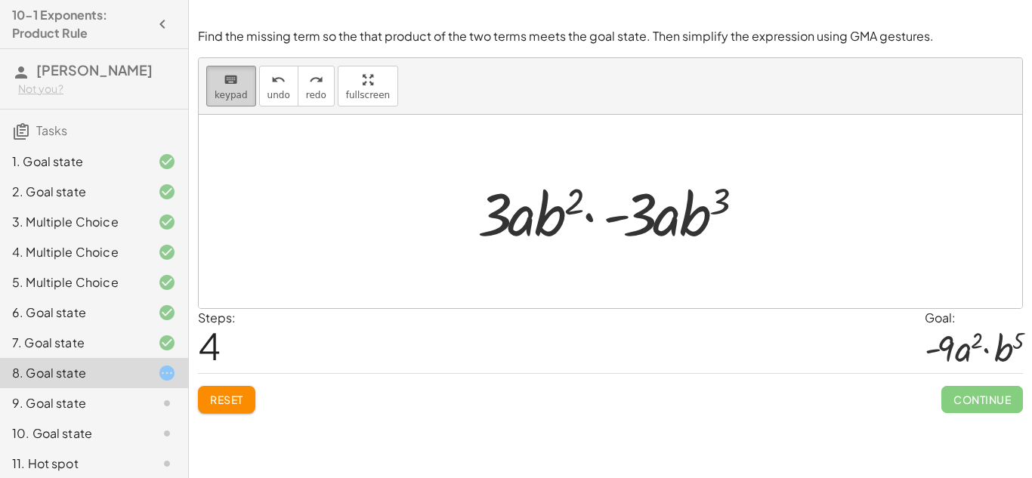
click at [222, 90] on span "keypad" at bounding box center [230, 95] width 33 height 11
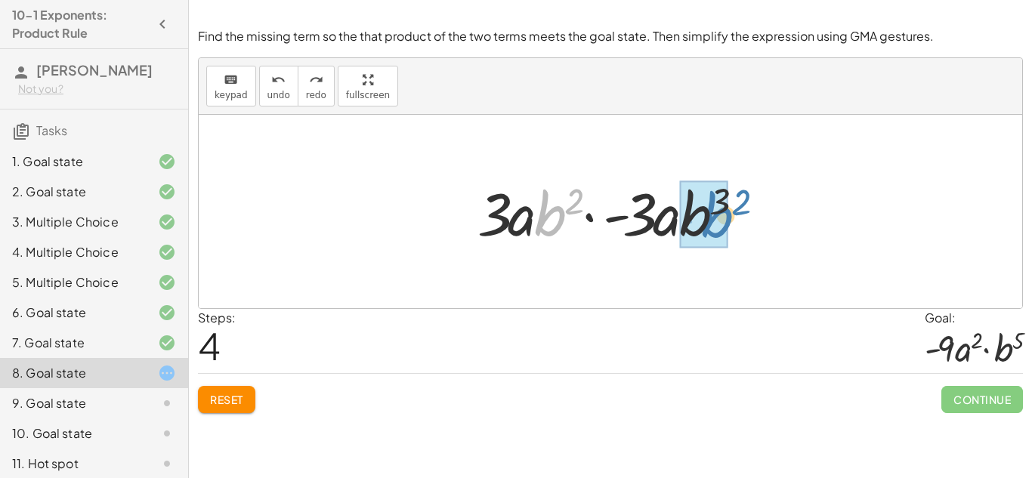
drag, startPoint x: 555, startPoint y: 207, endPoint x: 717, endPoint y: 207, distance: 161.6
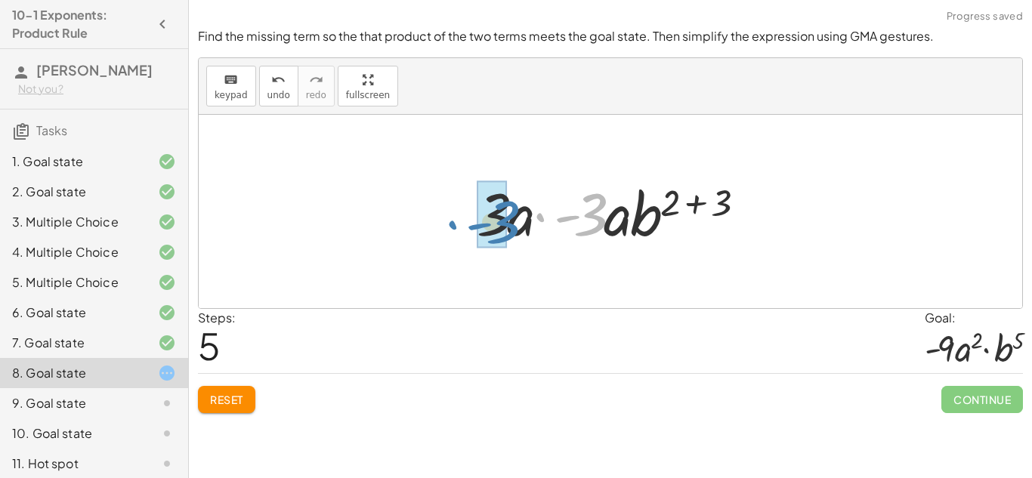
drag, startPoint x: 600, startPoint y: 210, endPoint x: 514, endPoint y: 218, distance: 87.2
click at [514, 218] on div at bounding box center [616, 212] width 294 height 78
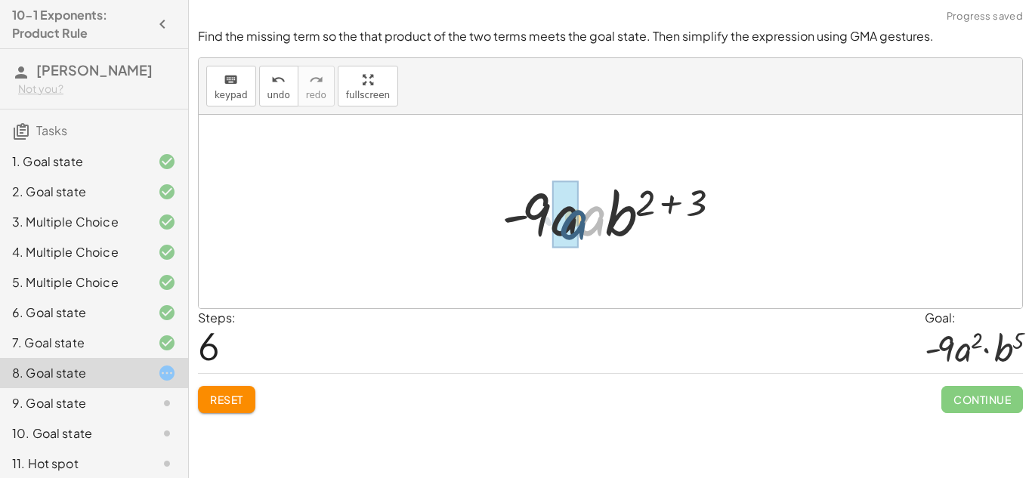
drag, startPoint x: 588, startPoint y: 232, endPoint x: 566, endPoint y: 233, distance: 21.2
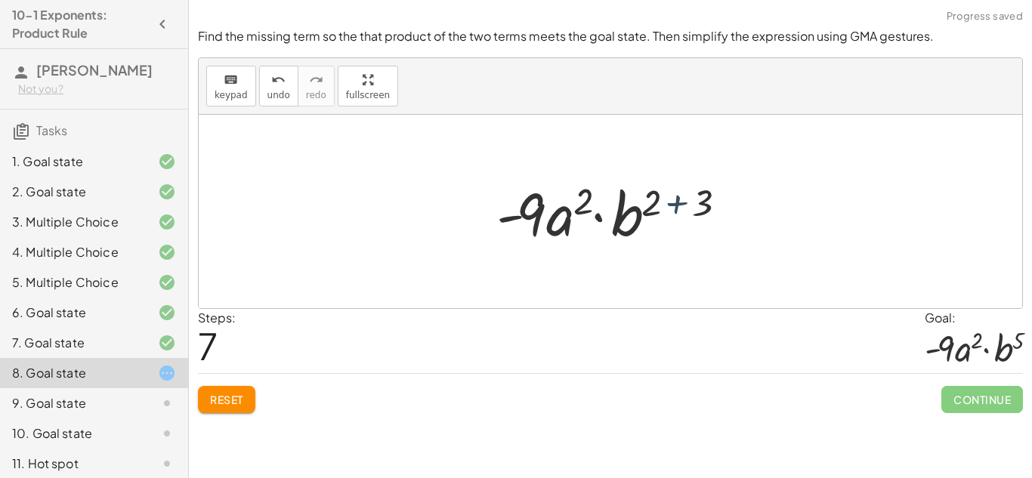
click at [681, 203] on div at bounding box center [616, 212] width 255 height 78
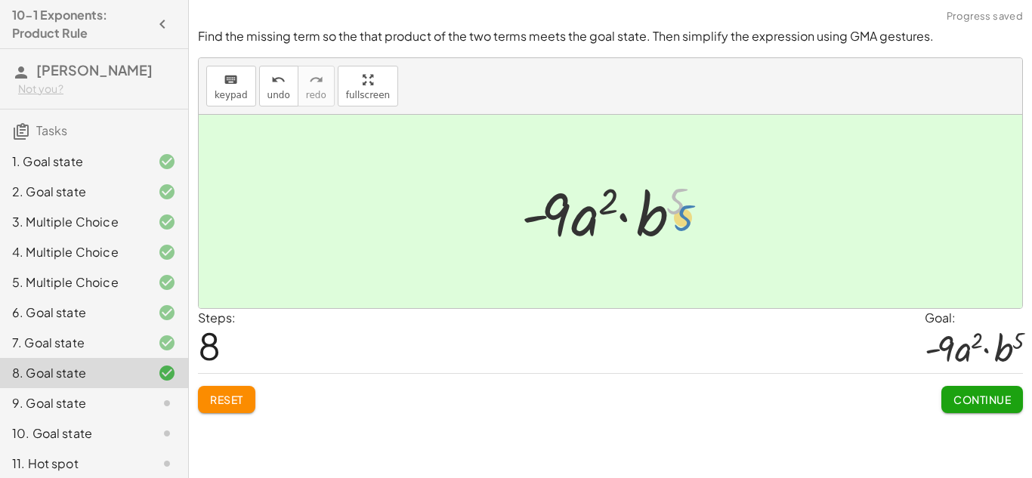
click at [696, 212] on div at bounding box center [616, 212] width 205 height 78
click at [992, 391] on button "Continue" at bounding box center [982, 399] width 82 height 27
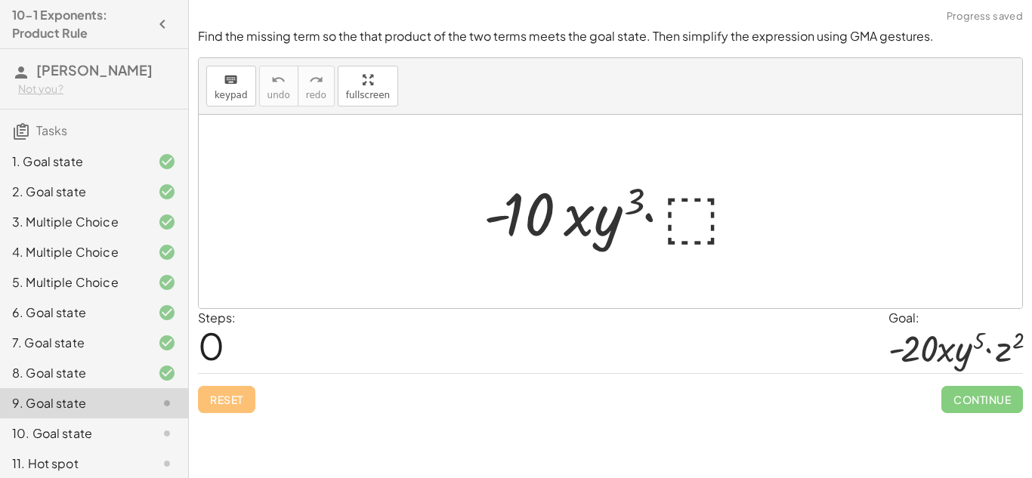
click at [691, 234] on div at bounding box center [616, 212] width 281 height 78
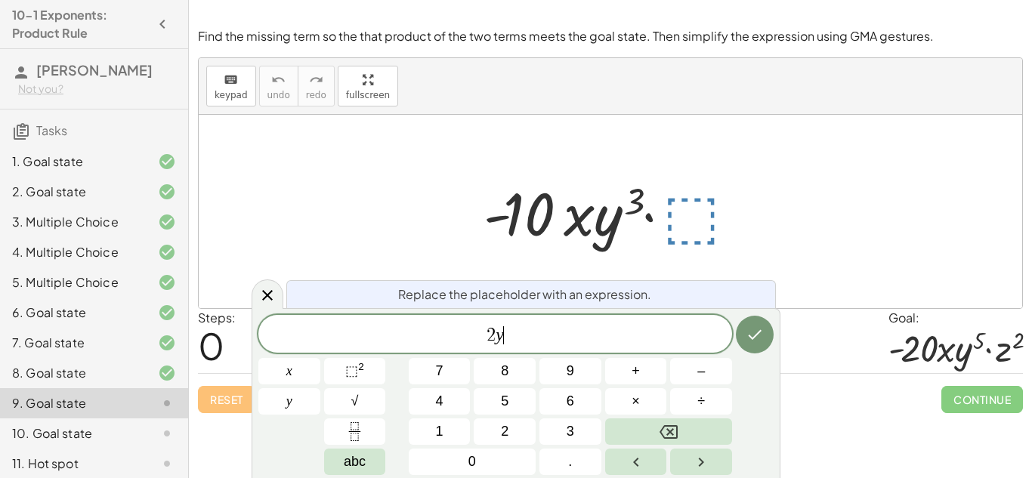
scroll to position [14, 0]
click at [343, 369] on button "⬚ 2" at bounding box center [355, 371] width 62 height 26
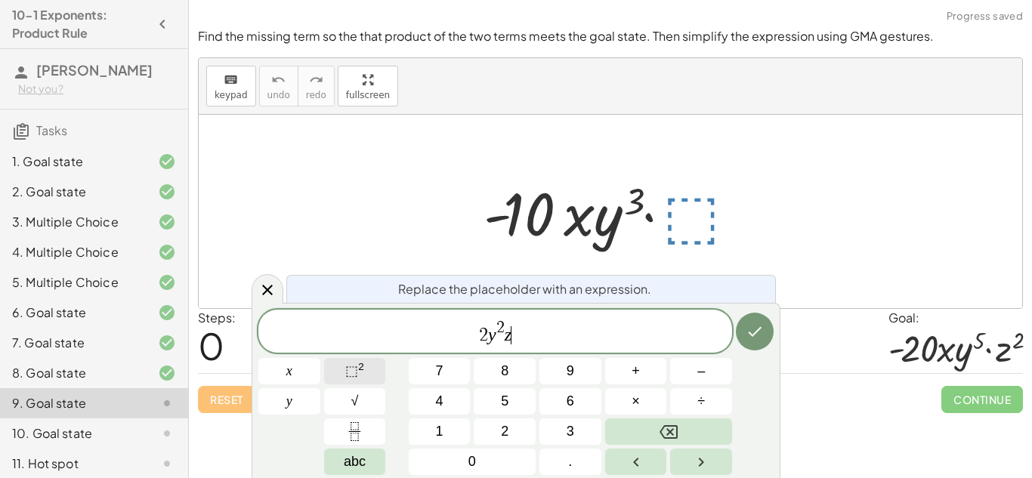
click at [343, 369] on button "⬚ 2" at bounding box center [355, 371] width 62 height 26
click at [753, 336] on icon "Done" at bounding box center [754, 332] width 18 height 18
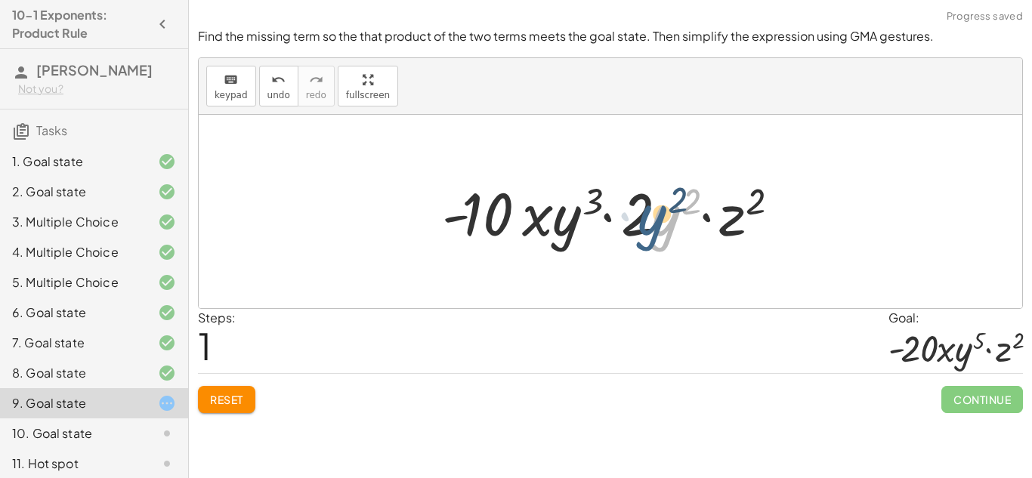
click at [655, 237] on div at bounding box center [615, 212] width 363 height 78
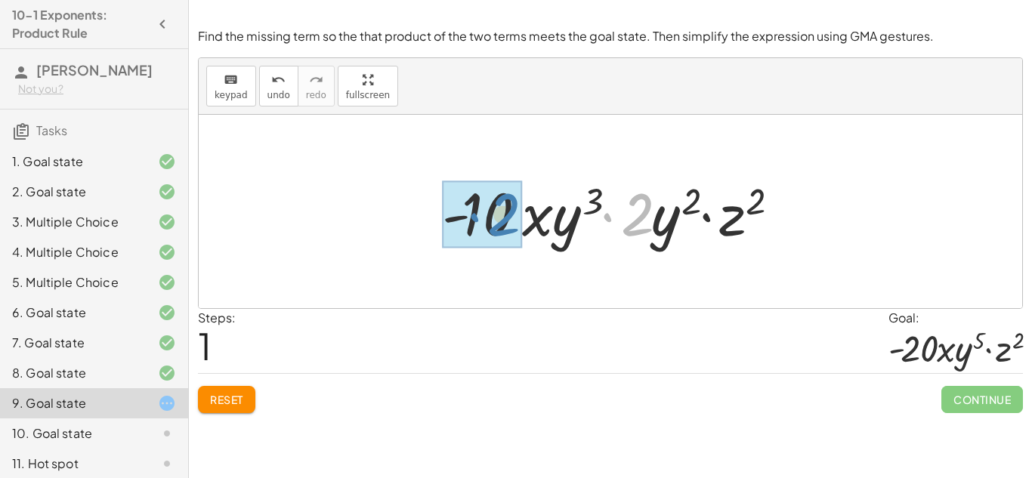
drag, startPoint x: 639, startPoint y: 230, endPoint x: 505, endPoint y: 230, distance: 133.7
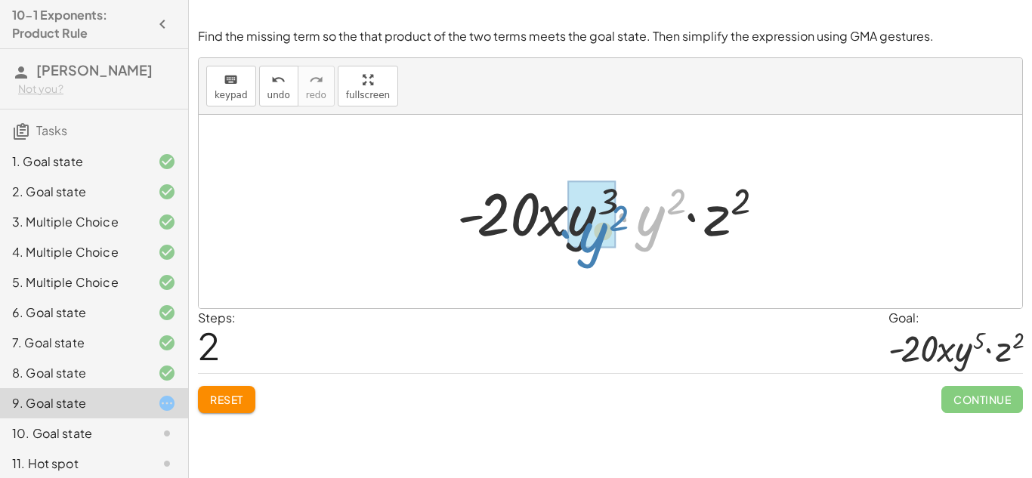
drag, startPoint x: 657, startPoint y: 213, endPoint x: 600, endPoint y: 229, distance: 59.6
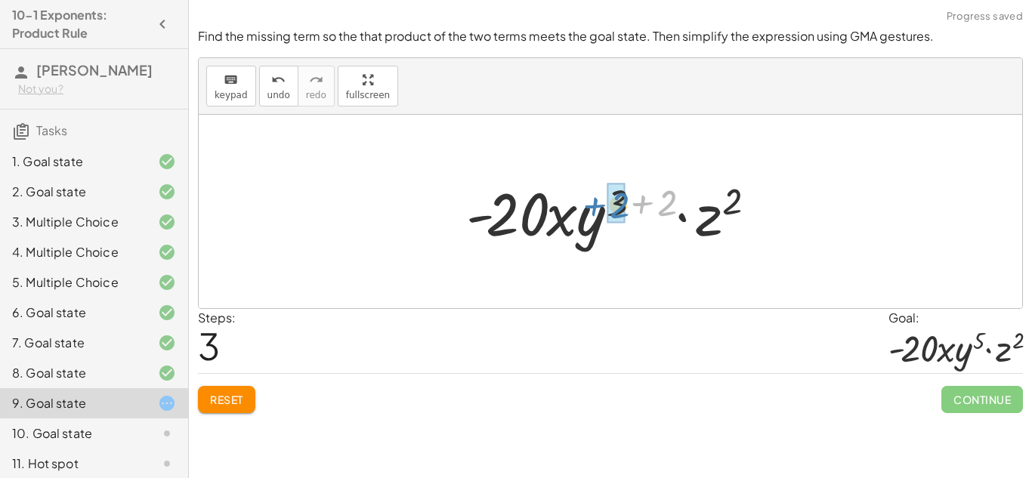
drag, startPoint x: 668, startPoint y: 202, endPoint x: 622, endPoint y: 205, distance: 46.1
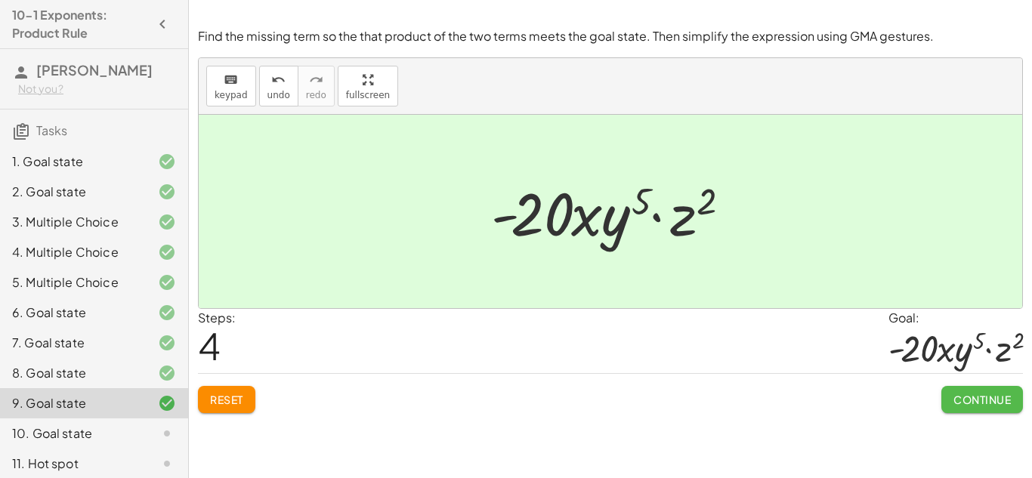
click at [982, 399] on span "Continue" at bounding box center [981, 400] width 57 height 14
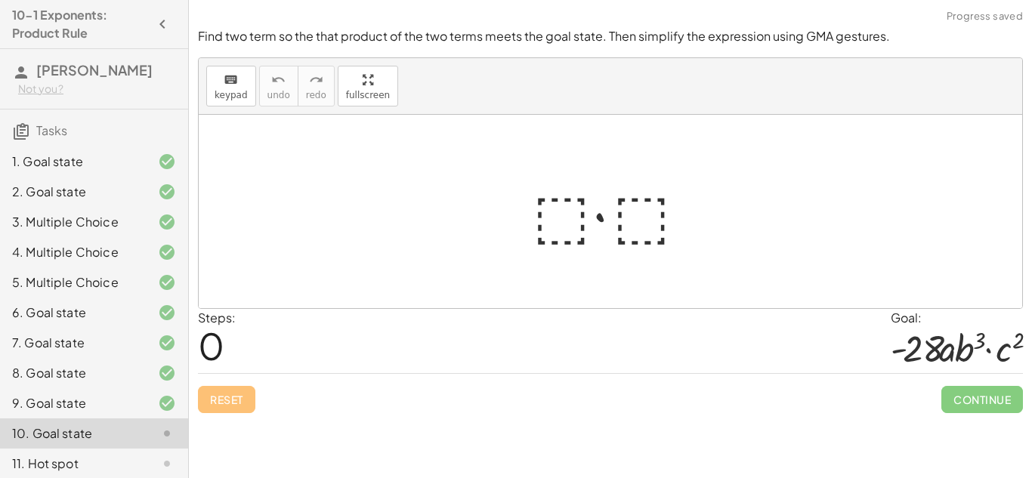
click at [746, 424] on div "Simplify. keyboard keypad undo undo redo redo fullscreen · x 4 · x 10 · x · x (…" at bounding box center [610, 239] width 843 height 478
click at [574, 200] on div at bounding box center [616, 212] width 182 height 78
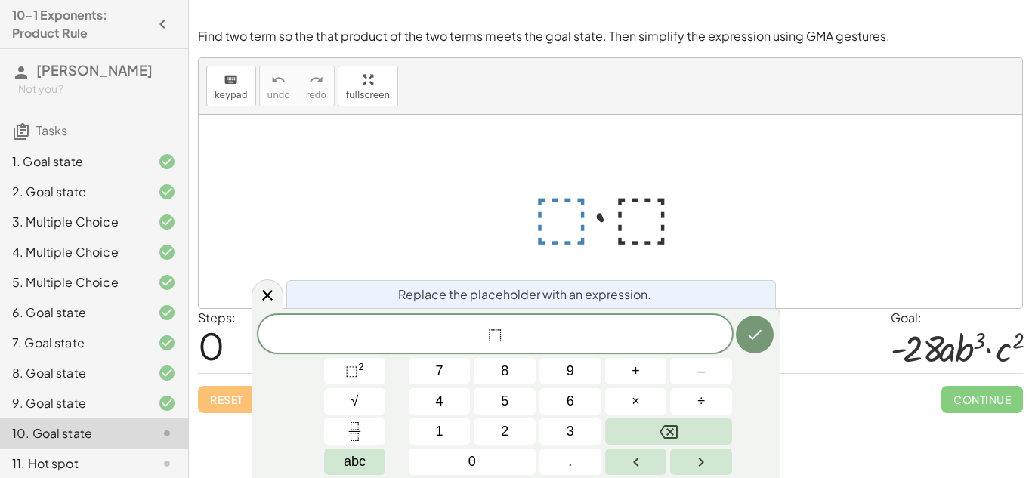
click at [852, 324] on div "Steps: 0 Goal: · - 28 · a · b 3 · c 2" at bounding box center [610, 341] width 825 height 65
click at [589, 208] on div at bounding box center [616, 212] width 182 height 78
click at [577, 209] on div at bounding box center [616, 212] width 182 height 78
click at [482, 331] on span "⬚" at bounding box center [495, 335] width 474 height 21
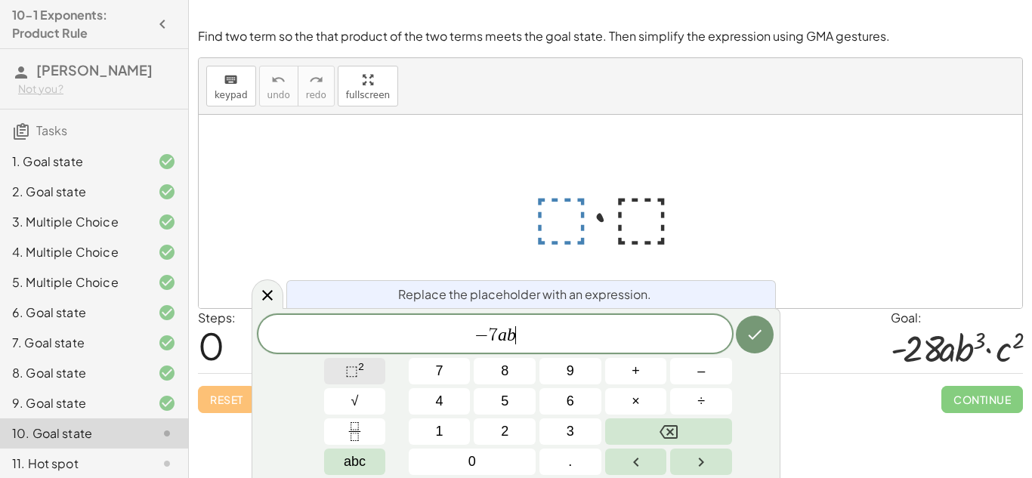
click at [359, 371] on sup "2" at bounding box center [361, 366] width 6 height 11
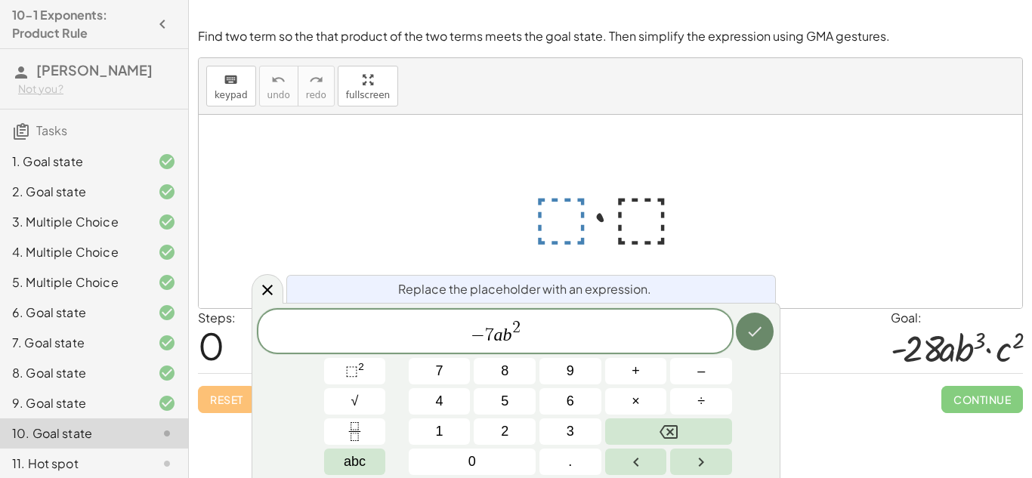
click at [748, 329] on icon "Done" at bounding box center [754, 332] width 18 height 18
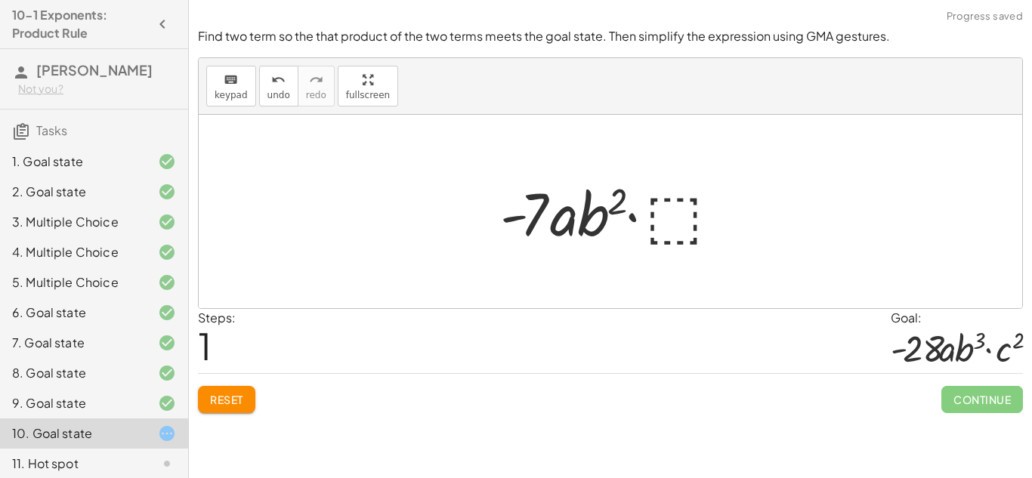
click at [683, 199] on div at bounding box center [615, 212] width 247 height 78
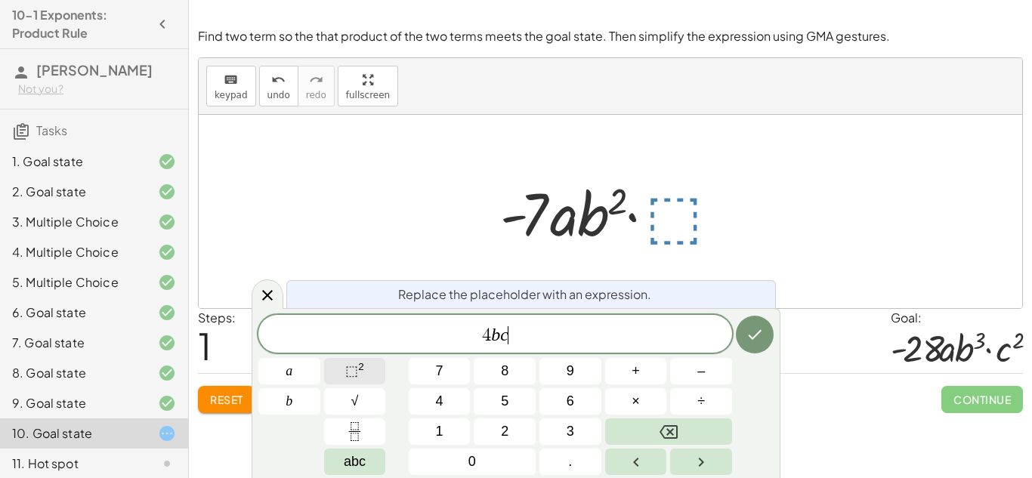
click at [352, 373] on span "⬚" at bounding box center [351, 370] width 13 height 15
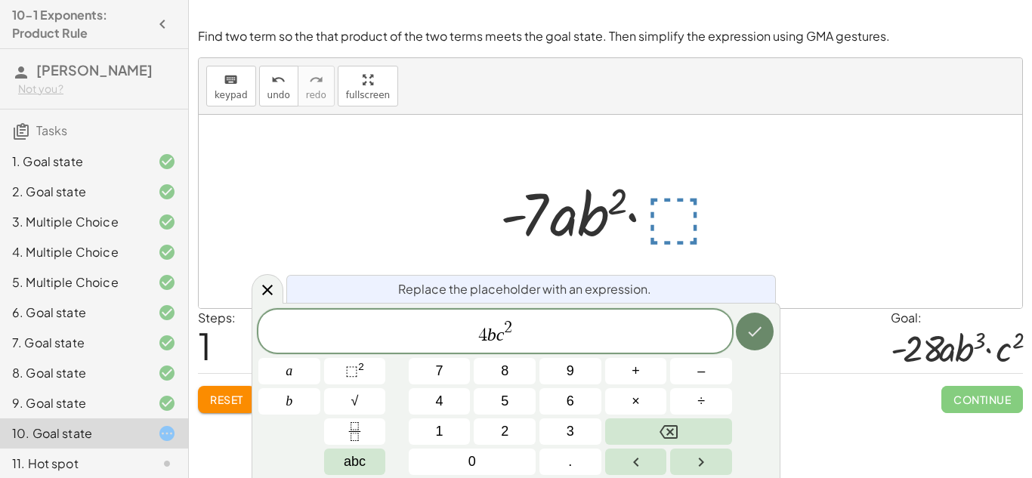
click at [765, 321] on button "Done" at bounding box center [755, 332] width 38 height 38
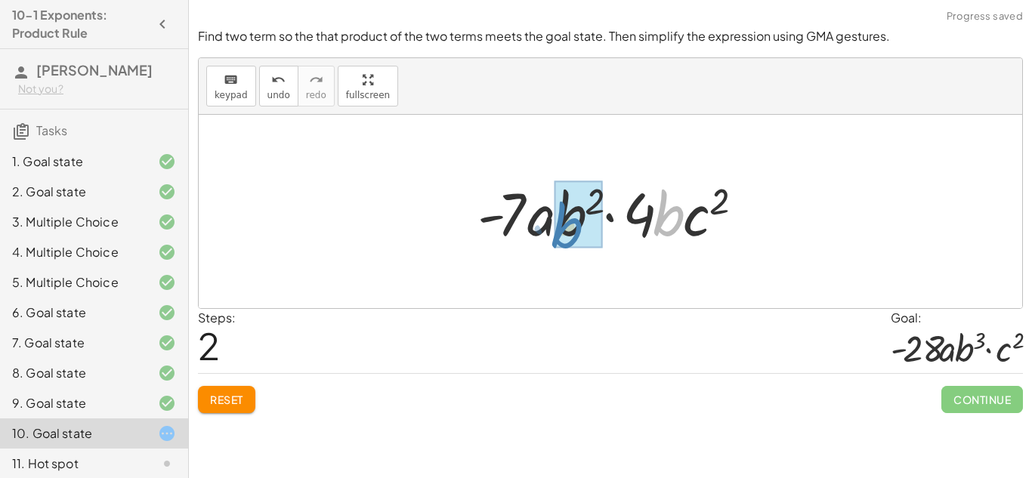
drag, startPoint x: 677, startPoint y: 228, endPoint x: 576, endPoint y: 240, distance: 101.9
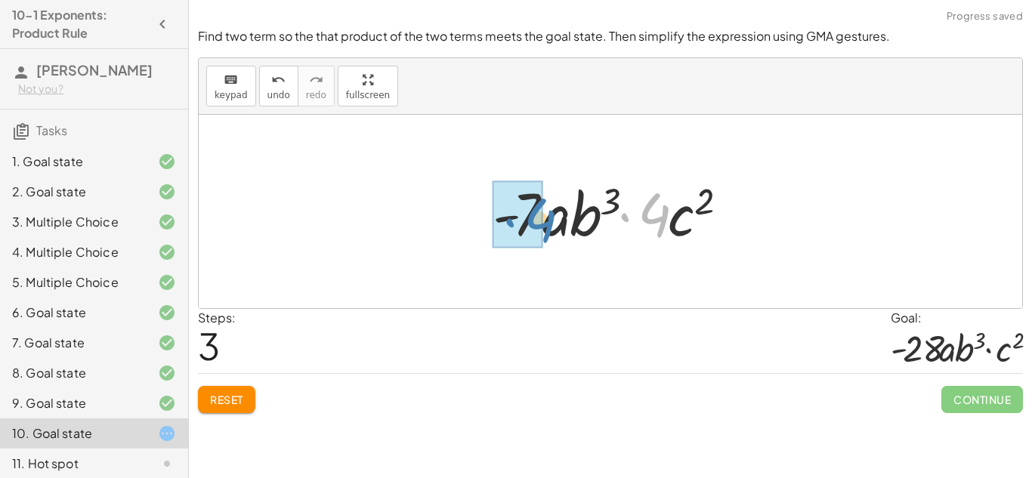
drag, startPoint x: 654, startPoint y: 217, endPoint x: 539, endPoint y: 222, distance: 114.9
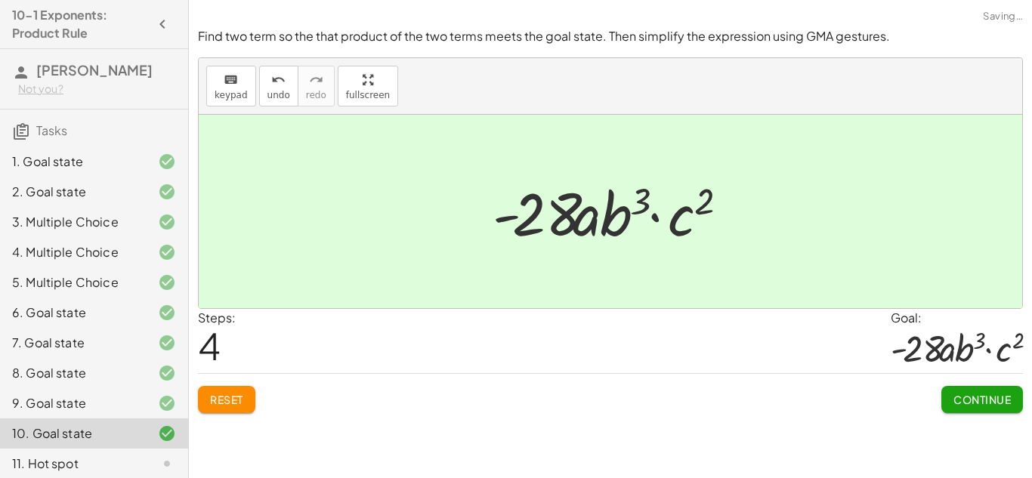
click at [1008, 395] on span "Continue" at bounding box center [981, 400] width 57 height 14
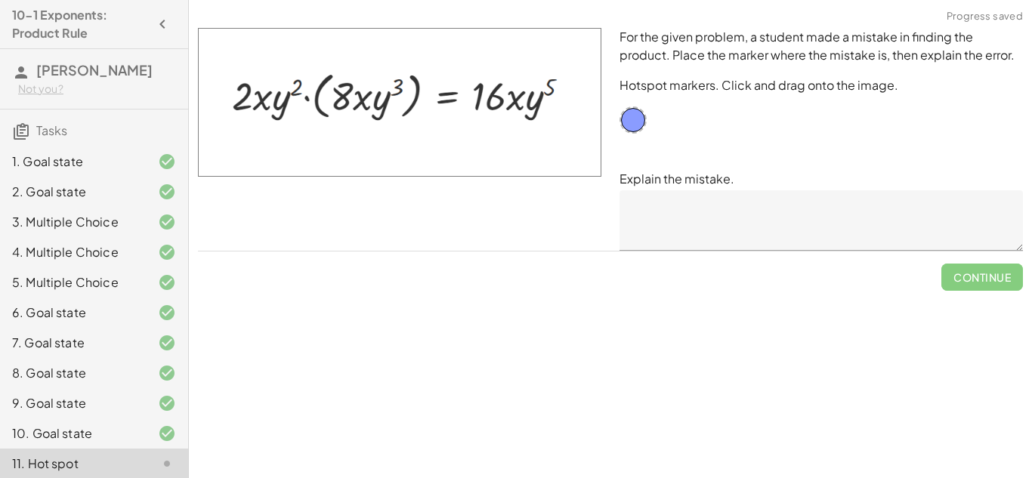
click at [789, 233] on textarea at bounding box center [820, 220] width 403 height 60
drag, startPoint x: 638, startPoint y: 125, endPoint x: 620, endPoint y: 121, distance: 18.7
click at [620, 121] on div at bounding box center [632, 119] width 27 height 27
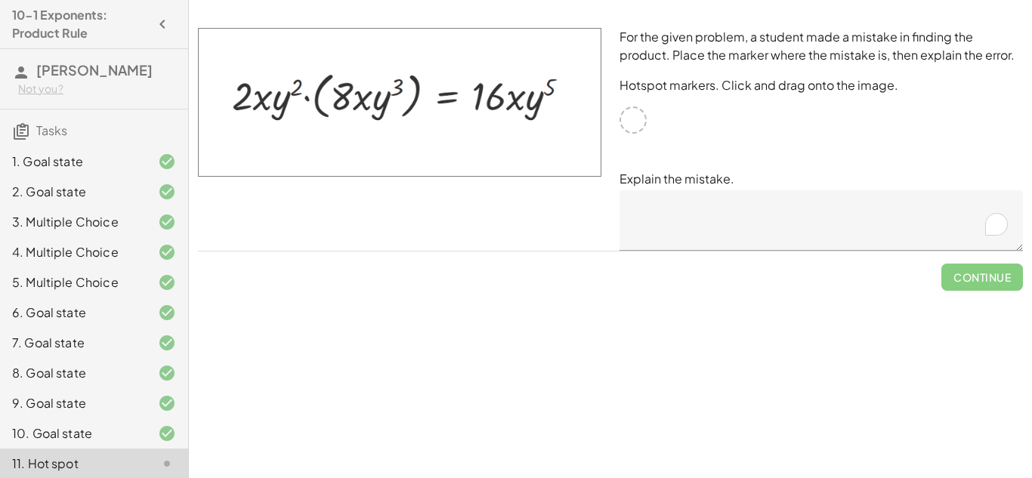
click at [620, 121] on div at bounding box center [632, 119] width 27 height 27
click at [630, 123] on div at bounding box center [632, 119] width 27 height 27
click at [631, 128] on div at bounding box center [632, 119] width 27 height 27
drag, startPoint x: 631, startPoint y: 128, endPoint x: 630, endPoint y: 140, distance: 11.4
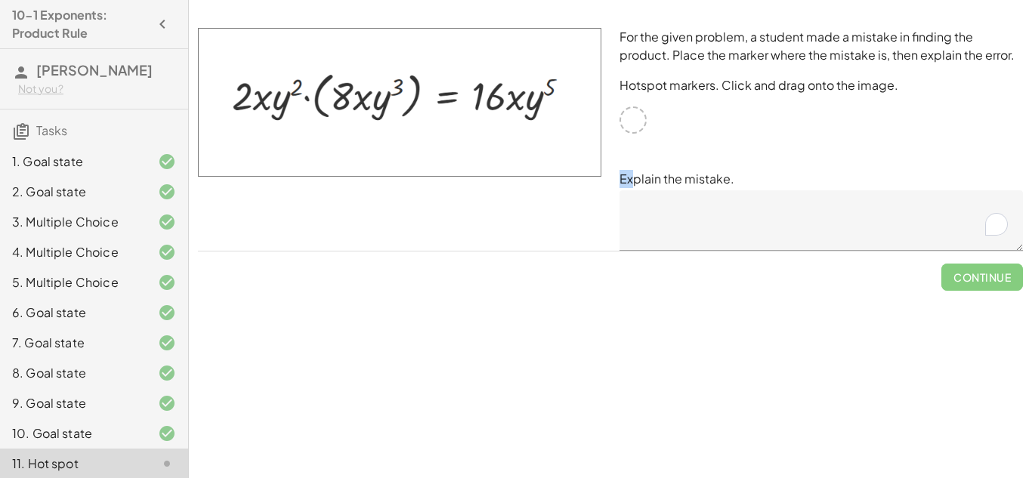
click at [630, 140] on div "For the given problem, a student made a mistake in finding the product. Place t…" at bounding box center [820, 139] width 421 height 241
click at [630, 132] on div at bounding box center [632, 119] width 27 height 27
click at [627, 128] on div at bounding box center [632, 119] width 27 height 27
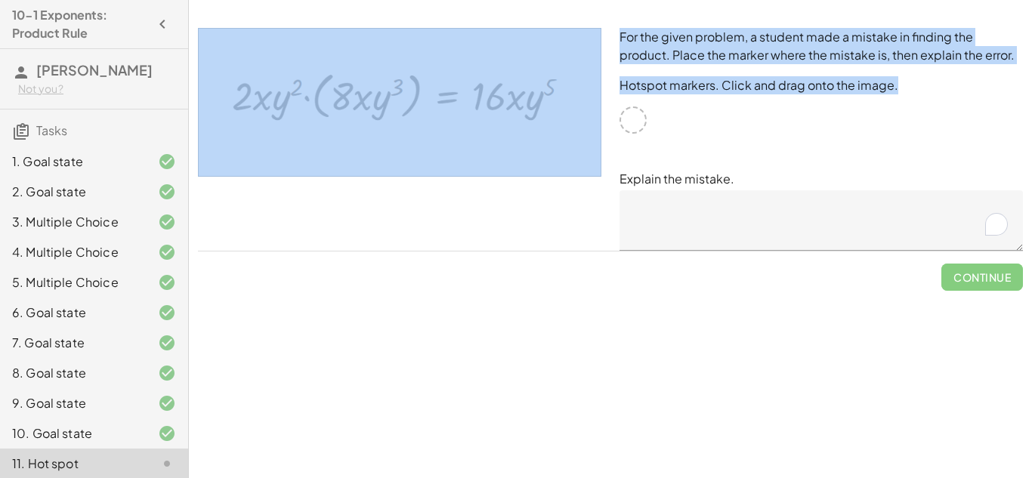
drag, startPoint x: 628, startPoint y: 126, endPoint x: 529, endPoint y: 115, distance: 98.8
click at [529, 115] on div "For the given problem, a student made a mistake in finding the product. Place t…" at bounding box center [610, 139] width 843 height 241
click at [529, 115] on img at bounding box center [399, 102] width 403 height 149
drag, startPoint x: 521, startPoint y: 93, endPoint x: 667, endPoint y: 174, distance: 166.7
click at [667, 174] on div "For the given problem, a student made a mistake in finding the product. Place t…" at bounding box center [610, 139] width 843 height 241
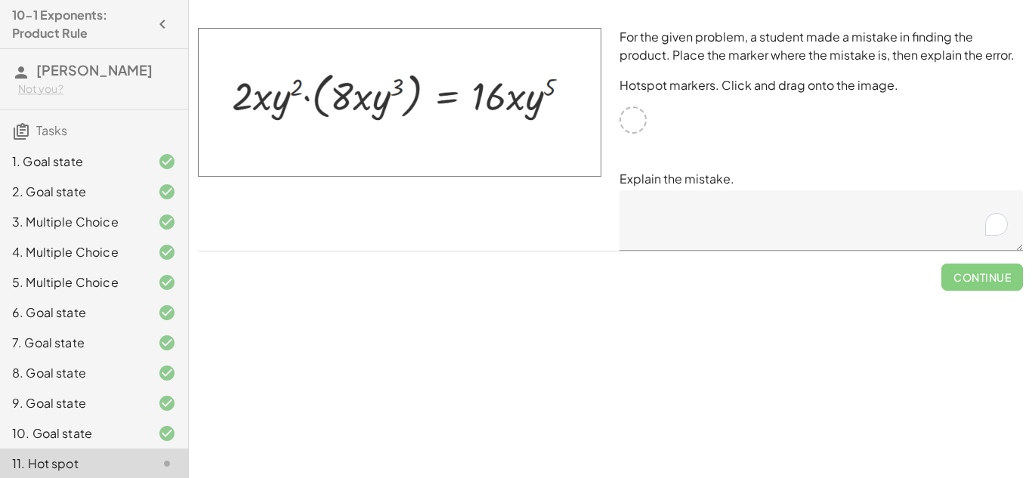
click at [677, 170] on p "Explain the mistake." at bounding box center [820, 179] width 403 height 18
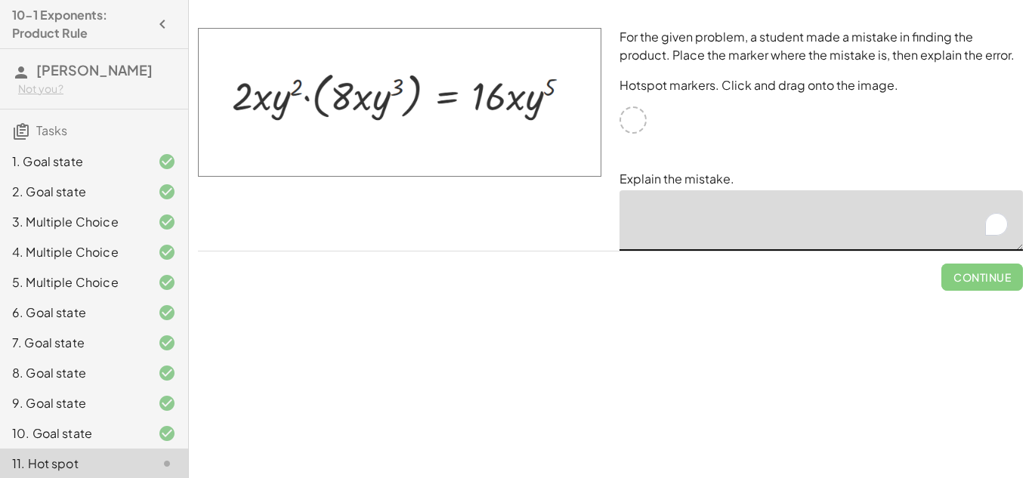
click at [728, 224] on textarea "To enrich screen reader interactions, please activate Accessibility in Grammarl…" at bounding box center [820, 220] width 403 height 60
click at [698, 137] on div "For the given problem, a student made a mistake in finding the product. Place t…" at bounding box center [820, 139] width 421 height 241
